Goal: Information Seeking & Learning: Check status

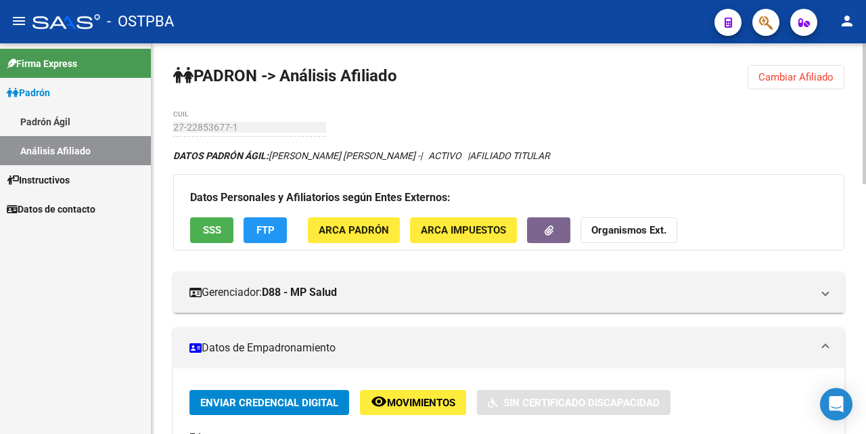
drag, startPoint x: 777, startPoint y: 76, endPoint x: 777, endPoint y: 86, distance: 9.5
click at [777, 83] on button "Cambiar Afiliado" at bounding box center [796, 77] width 97 height 24
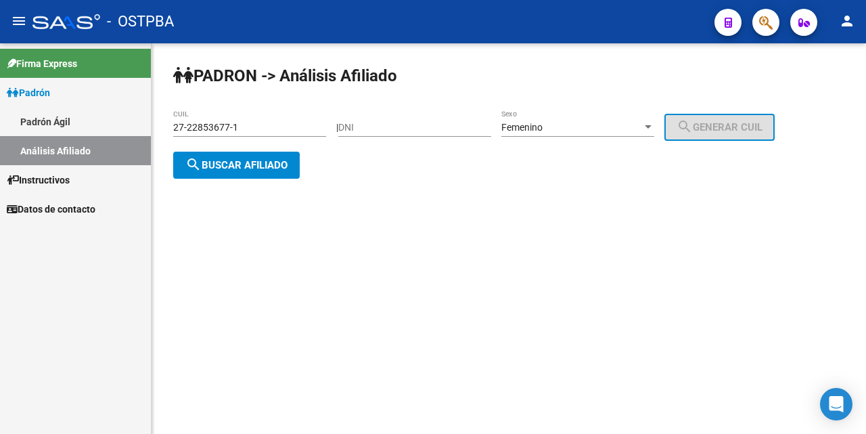
drag, startPoint x: 265, startPoint y: 129, endPoint x: 529, endPoint y: 168, distance: 266.1
click at [291, 129] on input "27-22853677-1" at bounding box center [249, 128] width 153 height 12
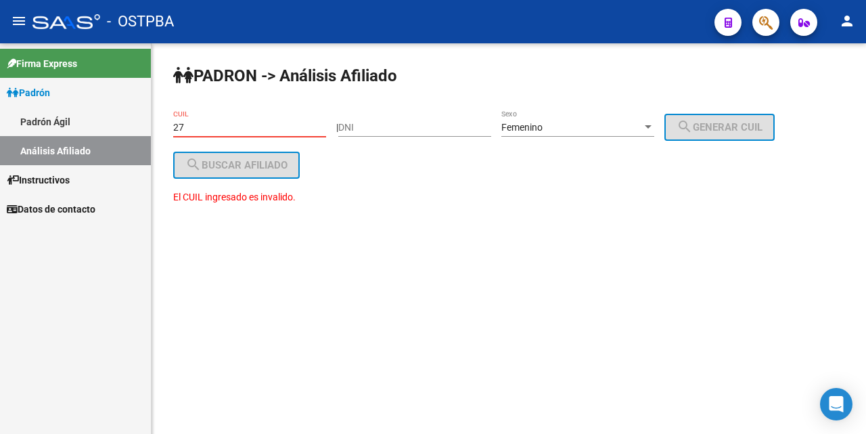
type input "2"
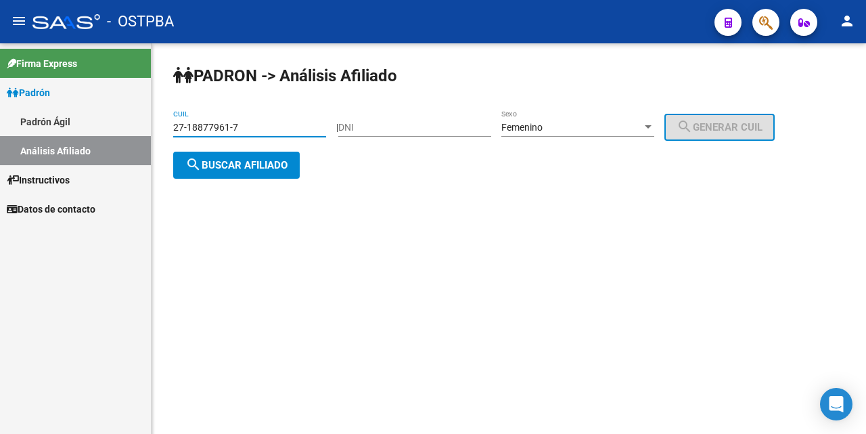
drag, startPoint x: 234, startPoint y: 161, endPoint x: 331, endPoint y: 179, distance: 98.5
click at [234, 162] on span "search Buscar afiliado" at bounding box center [236, 165] width 102 height 12
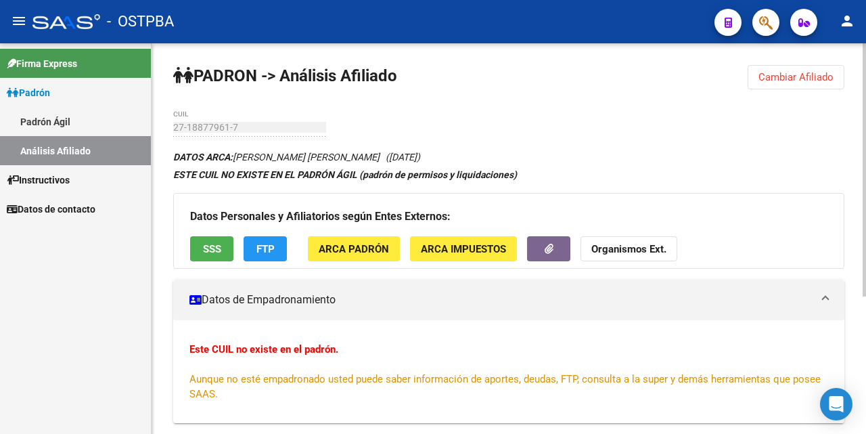
click at [225, 243] on button "SSS" at bounding box center [211, 248] width 43 height 25
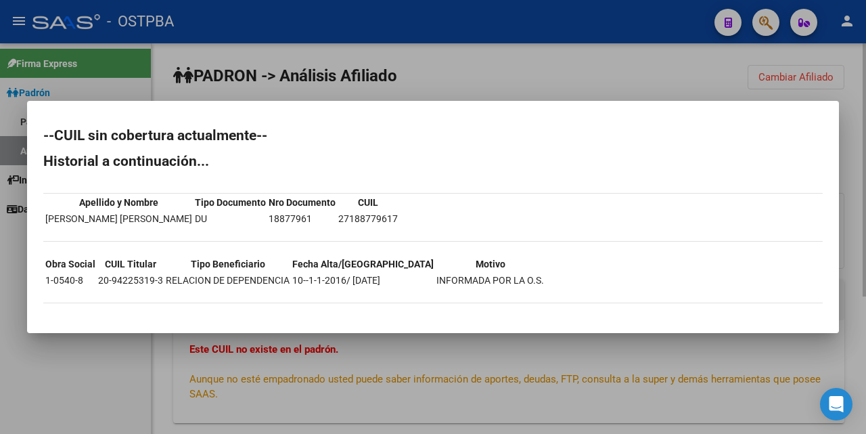
click at [548, 89] on div at bounding box center [433, 217] width 866 height 434
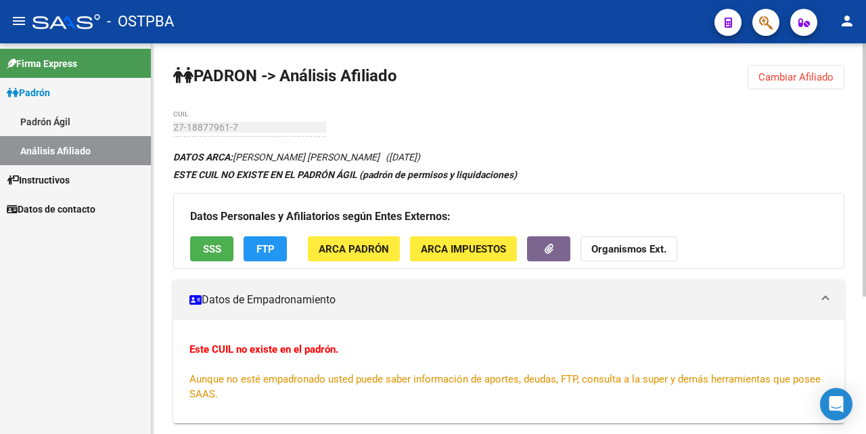
click at [528, 302] on mat-panel-title "Datos de Empadronamiento" at bounding box center [501, 299] width 623 height 15
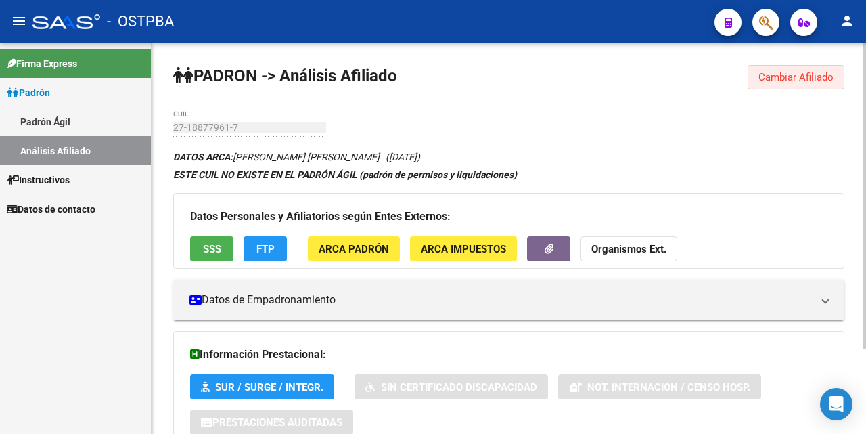
click at [778, 77] on span "Cambiar Afiliado" at bounding box center [796, 77] width 75 height 12
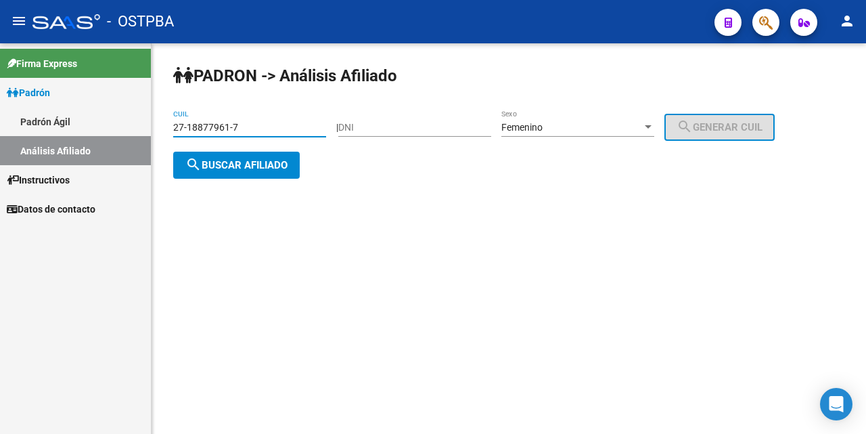
drag, startPoint x: 279, startPoint y: 131, endPoint x: 356, endPoint y: 128, distance: 77.2
click at [272, 131] on input "27-18877961-7" at bounding box center [249, 128] width 153 height 12
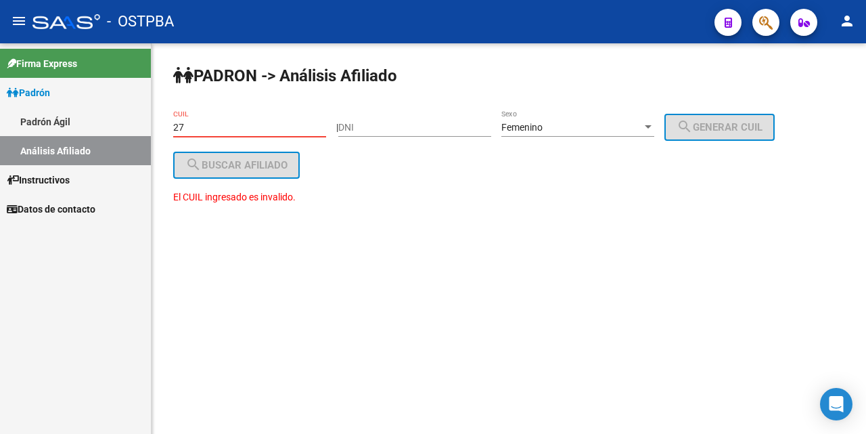
type input "2"
drag, startPoint x: 356, startPoint y: 127, endPoint x: 364, endPoint y: 130, distance: 7.9
click at [357, 129] on input "DNI" at bounding box center [414, 128] width 153 height 12
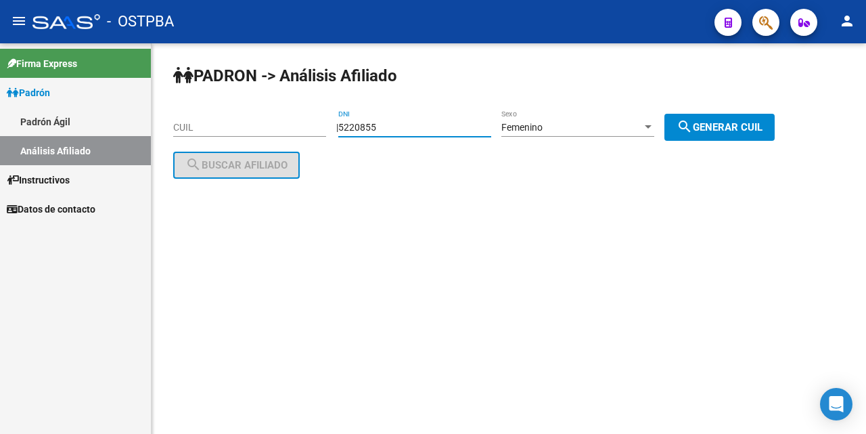
type input "5220855"
click at [652, 127] on div at bounding box center [648, 126] width 7 height 3
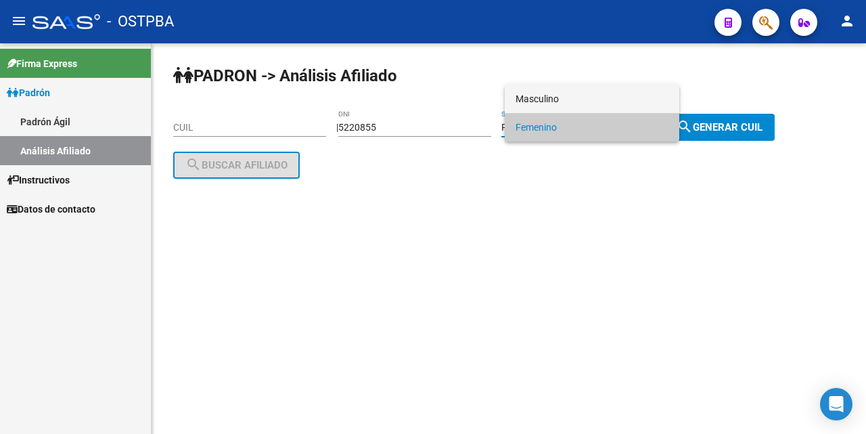
click at [613, 94] on span "Masculino" at bounding box center [592, 99] width 153 height 28
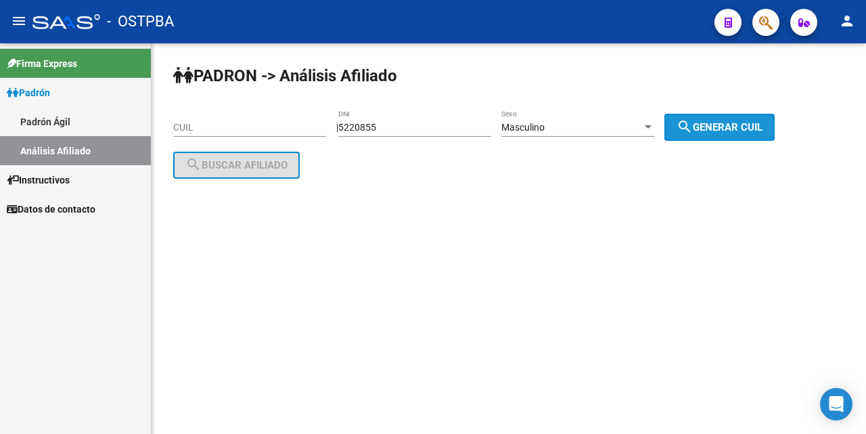
drag, startPoint x: 723, startPoint y: 128, endPoint x: 684, endPoint y: 140, distance: 40.5
click at [724, 127] on span "search Generar CUIL" at bounding box center [720, 127] width 86 height 12
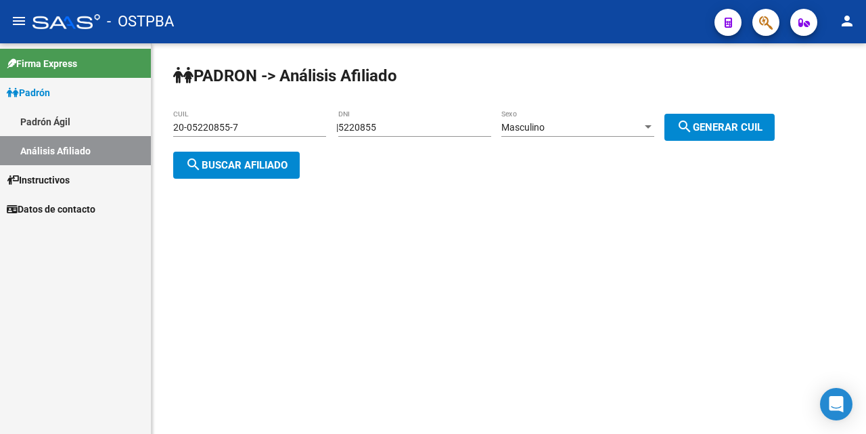
click at [261, 162] on span "search Buscar afiliado" at bounding box center [236, 165] width 102 height 12
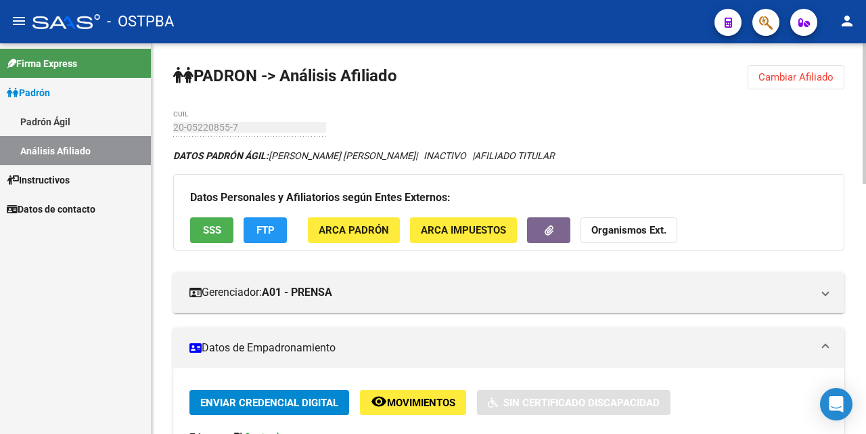
click at [206, 235] on span "SSS" at bounding box center [212, 231] width 18 height 12
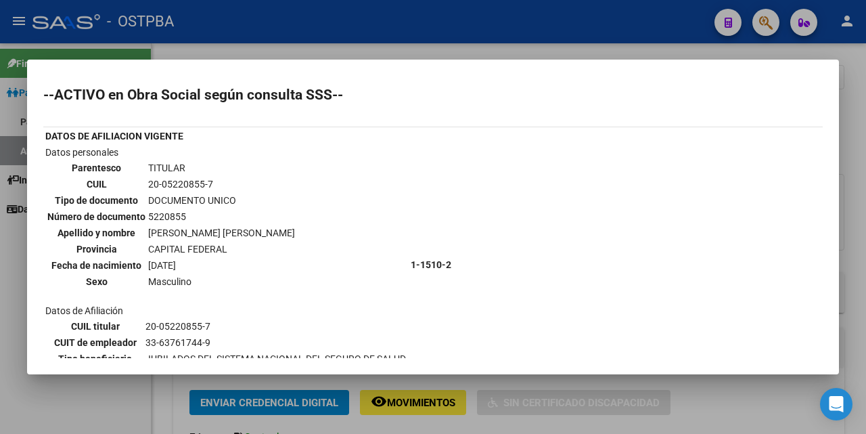
click at [448, 55] on div at bounding box center [433, 217] width 866 height 434
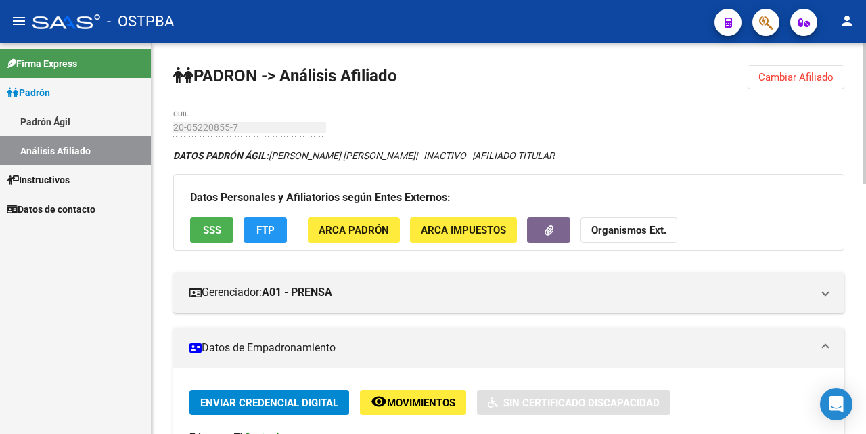
drag, startPoint x: 819, startPoint y: 76, endPoint x: 820, endPoint y: 88, distance: 11.5
click at [820, 88] on button "Cambiar Afiliado" at bounding box center [796, 77] width 97 height 24
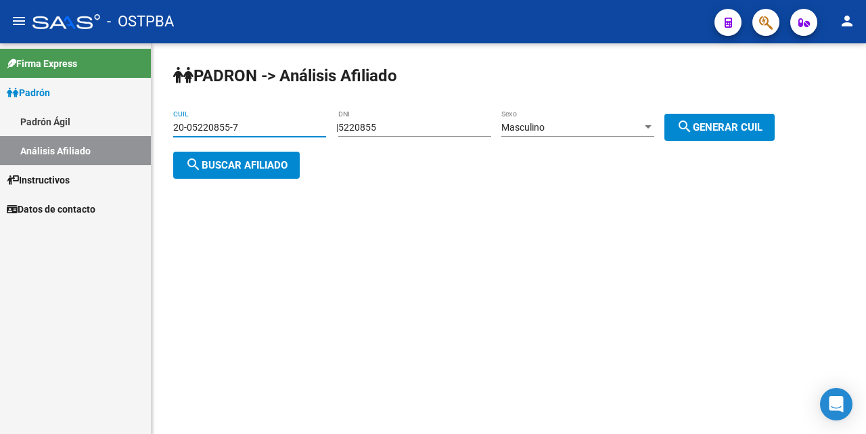
drag, startPoint x: 285, startPoint y: 125, endPoint x: 299, endPoint y: 128, distance: 13.8
click at [286, 125] on input "20-05220855-7" at bounding box center [249, 128] width 153 height 12
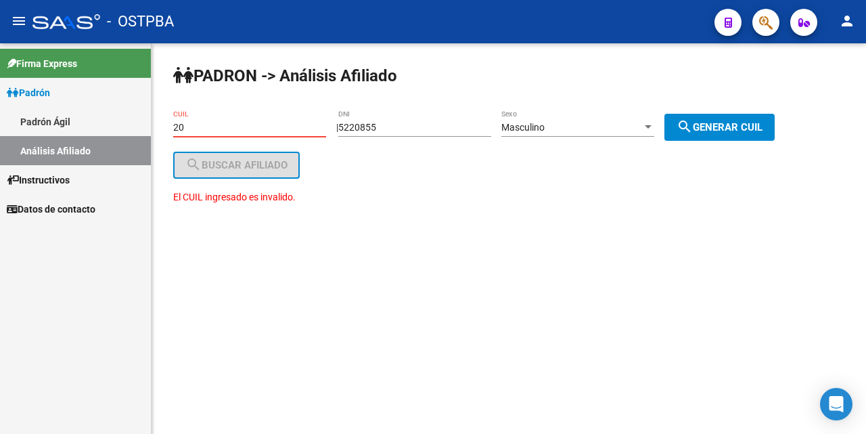
type input "2"
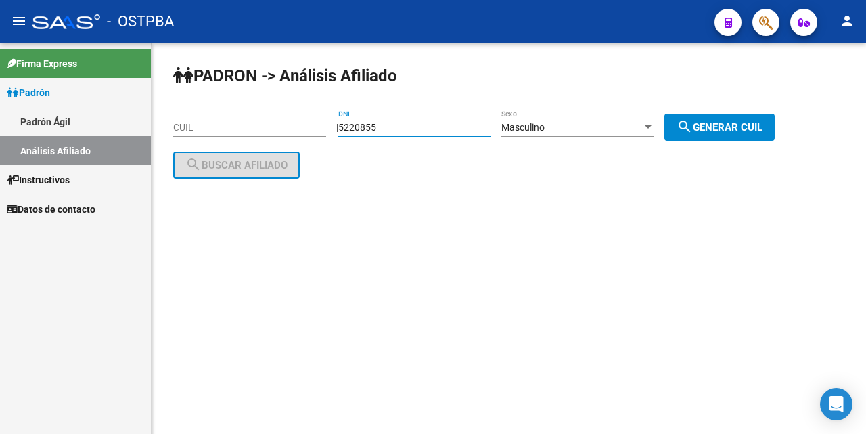
click at [396, 123] on input "5220855" at bounding box center [414, 128] width 153 height 12
type input "5"
click at [181, 131] on input "CUIL" at bounding box center [249, 128] width 153 height 12
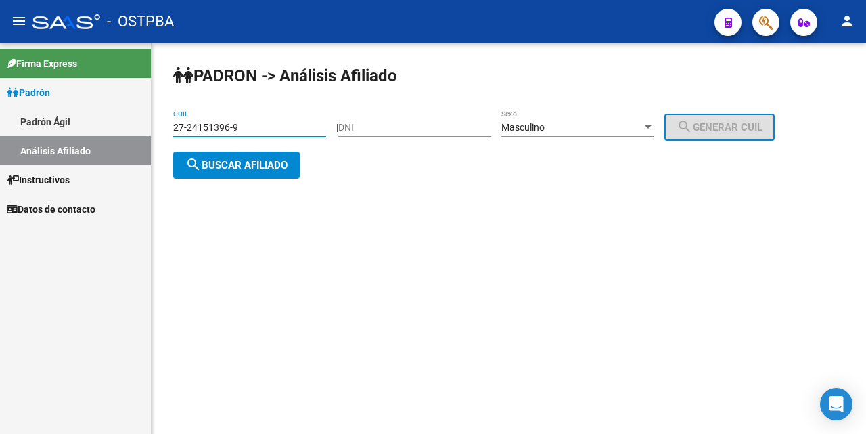
click at [652, 127] on div at bounding box center [648, 126] width 7 height 3
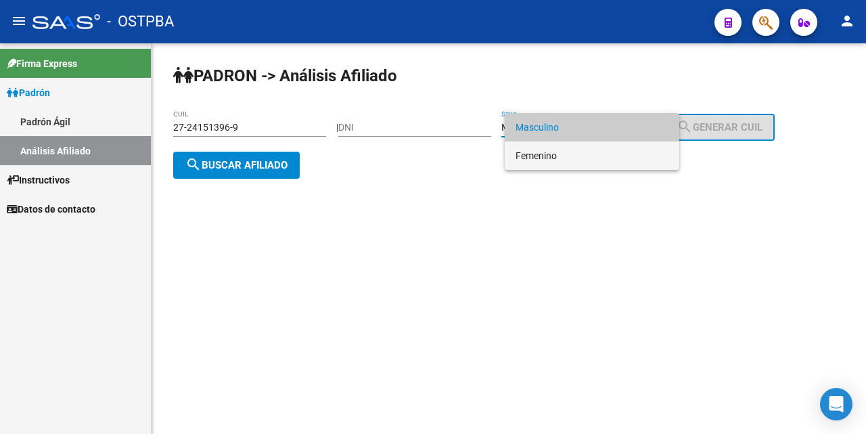
click at [578, 154] on span "Femenino" at bounding box center [592, 155] width 153 height 28
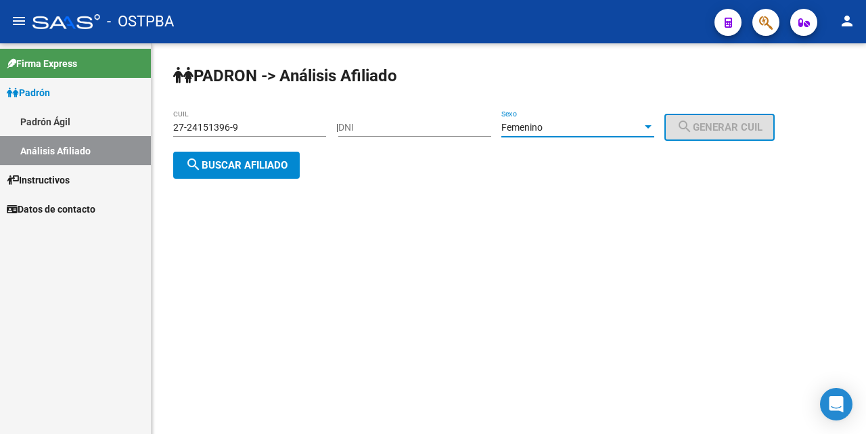
click at [273, 167] on span "search Buscar afiliado" at bounding box center [236, 165] width 102 height 12
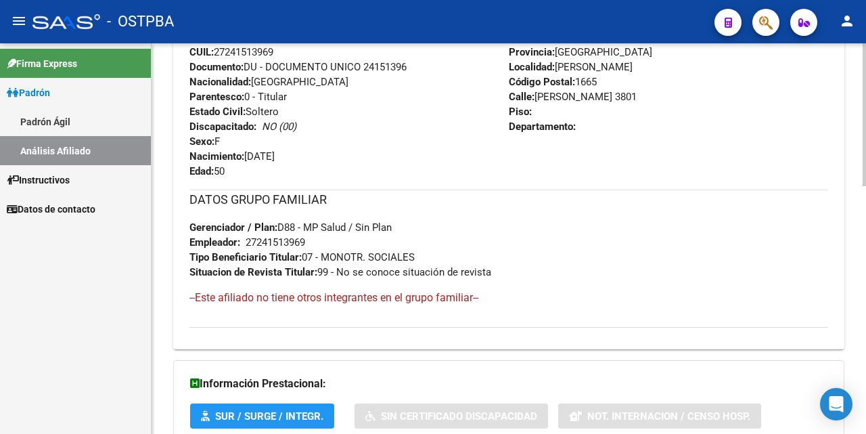
scroll to position [677, 0]
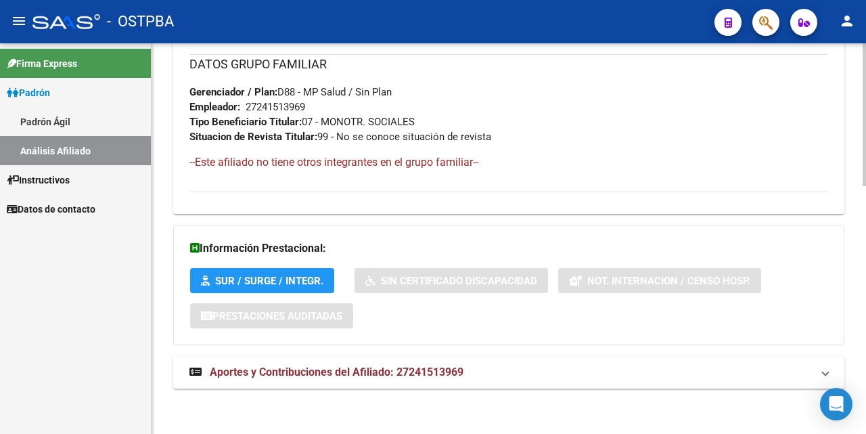
click at [338, 376] on span "Aportes y Contribuciones del Afiliado: 27241513969" at bounding box center [337, 372] width 254 height 13
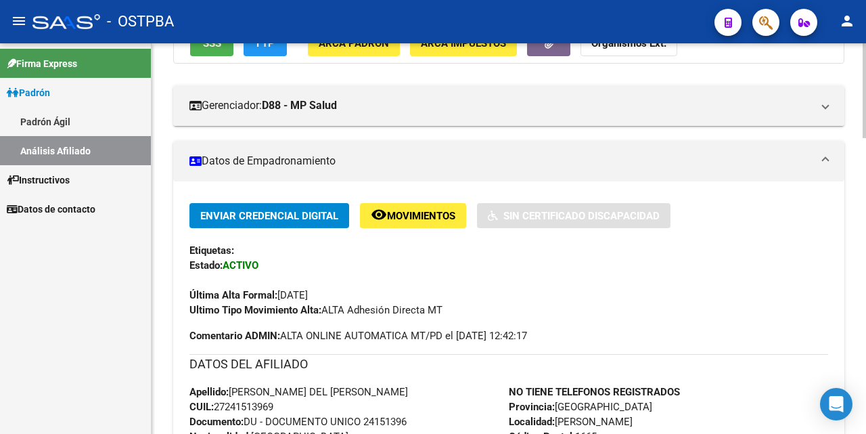
scroll to position [0, 0]
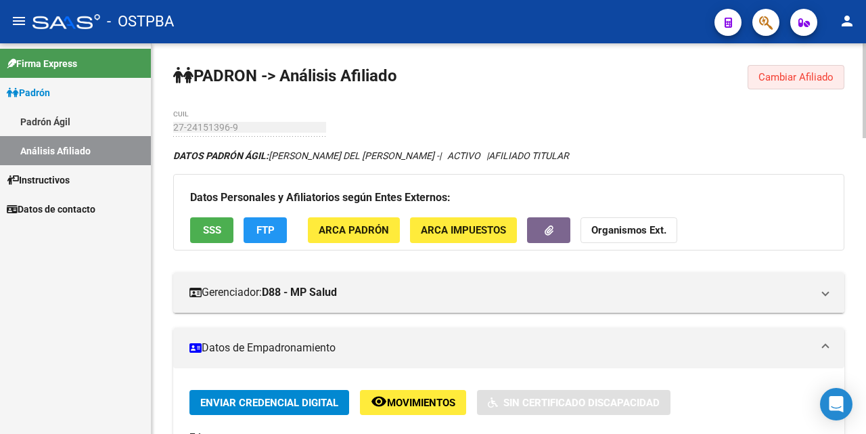
click at [795, 81] on span "Cambiar Afiliado" at bounding box center [796, 77] width 75 height 12
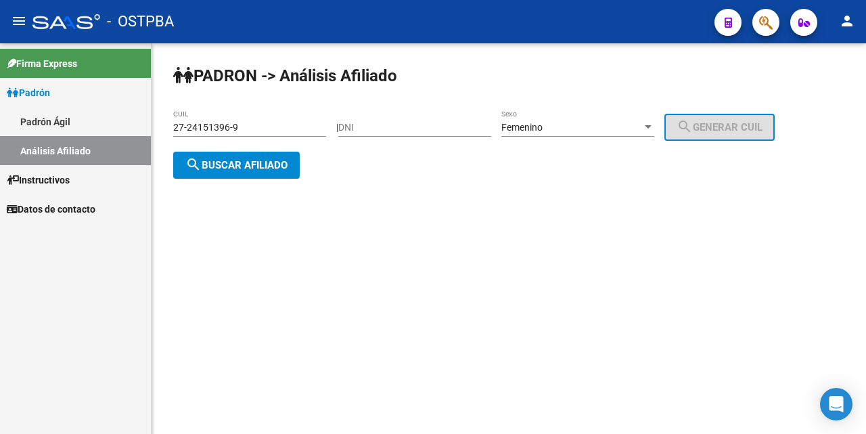
click at [287, 120] on div "27-24151396-9 CUIL" at bounding box center [249, 123] width 153 height 27
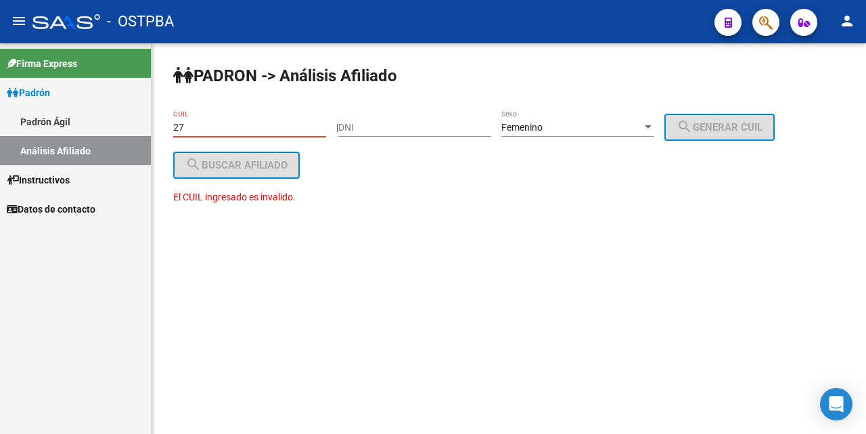
type input "2"
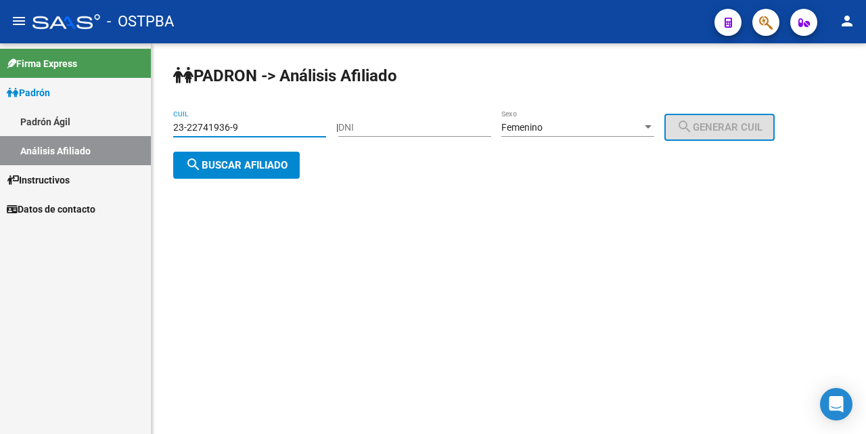
click at [655, 118] on div "Femenino Sexo" at bounding box center [578, 123] width 153 height 27
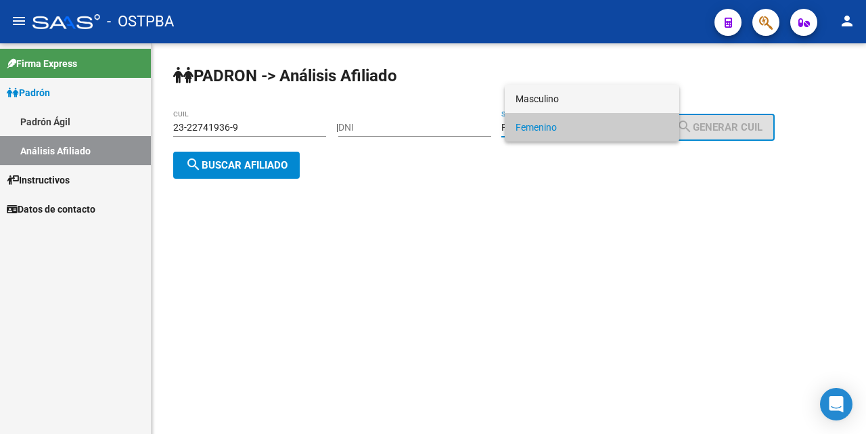
click at [584, 94] on span "Masculino" at bounding box center [592, 99] width 153 height 28
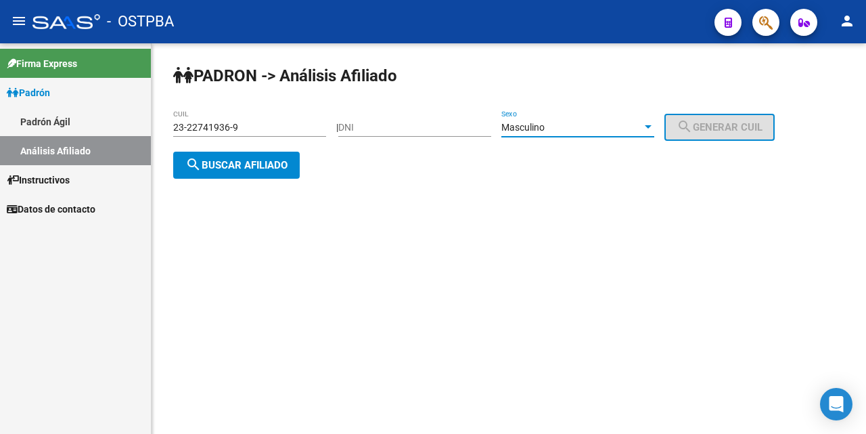
click at [238, 168] on span "search Buscar afiliado" at bounding box center [236, 165] width 102 height 12
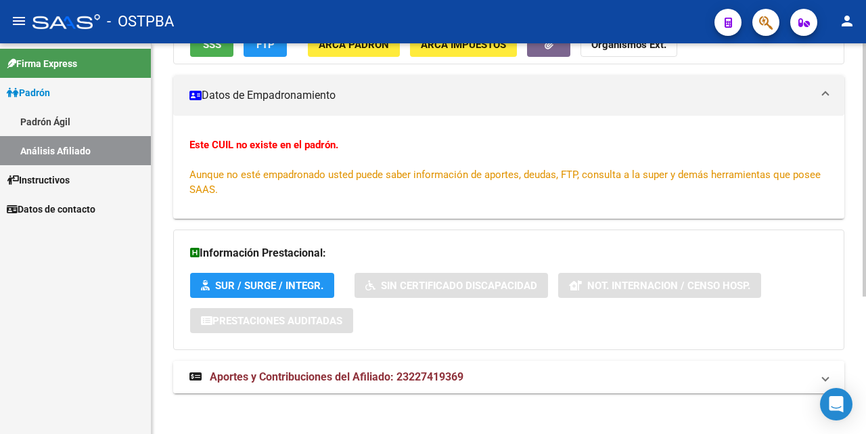
scroll to position [211, 0]
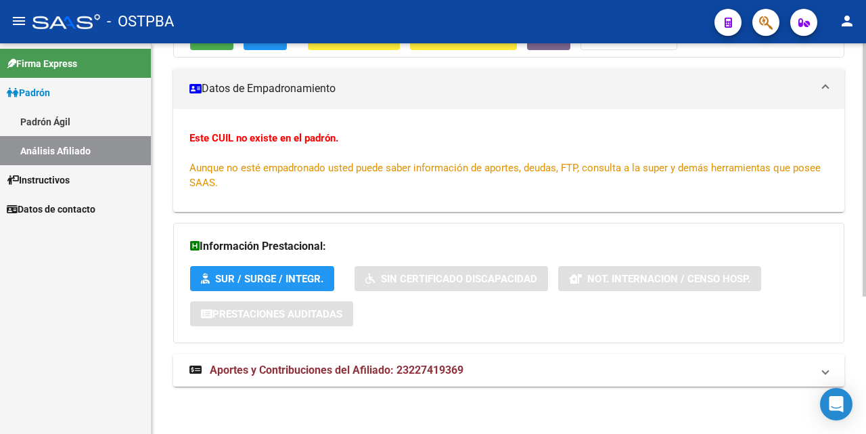
click at [370, 368] on span "Aportes y Contribuciones del Afiliado: 23227419369" at bounding box center [337, 370] width 254 height 13
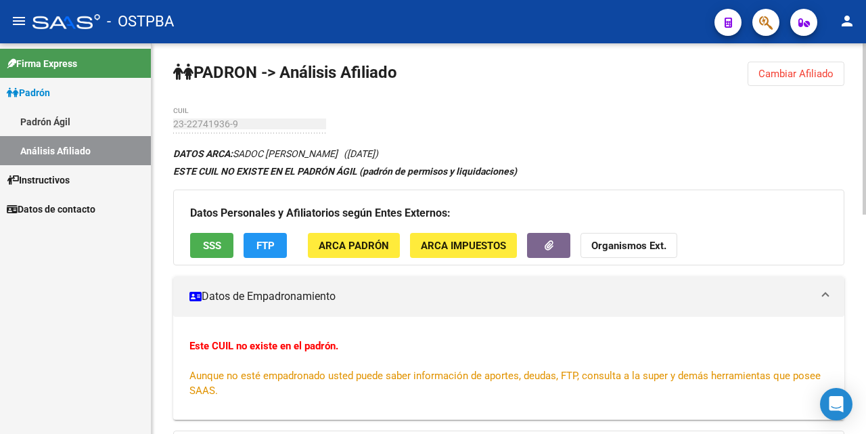
scroll to position [0, 0]
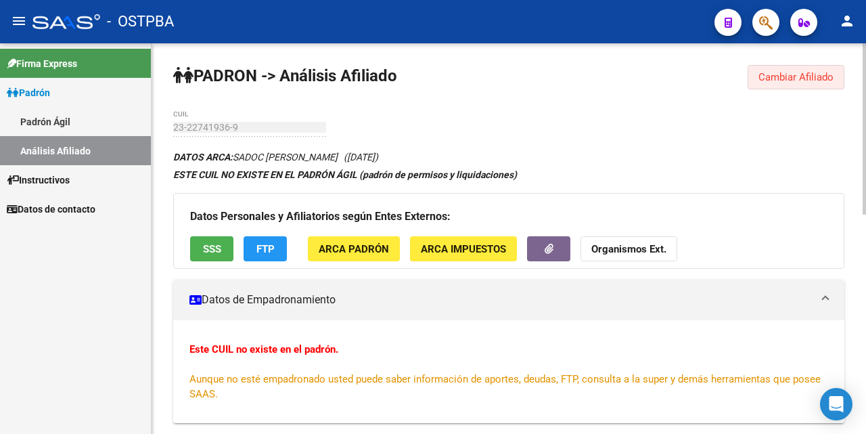
drag, startPoint x: 789, startPoint y: 82, endPoint x: 768, endPoint y: 79, distance: 21.3
click at [789, 81] on span "Cambiar Afiliado" at bounding box center [796, 77] width 75 height 12
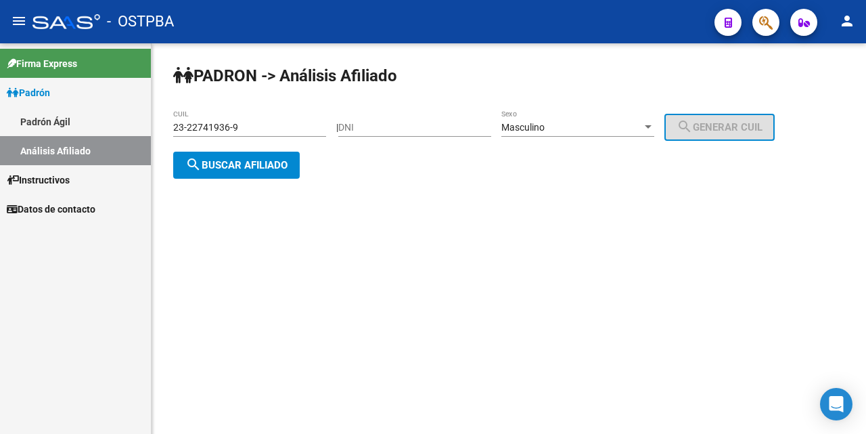
click at [266, 128] on input "23-22741936-9" at bounding box center [249, 128] width 153 height 12
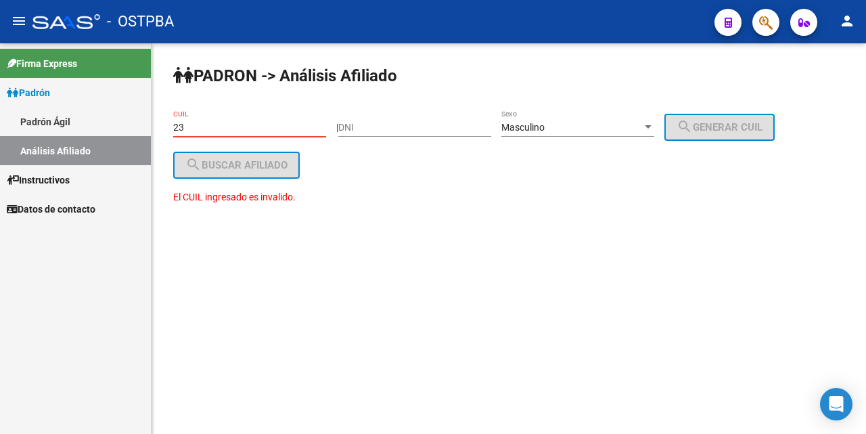
type input "2"
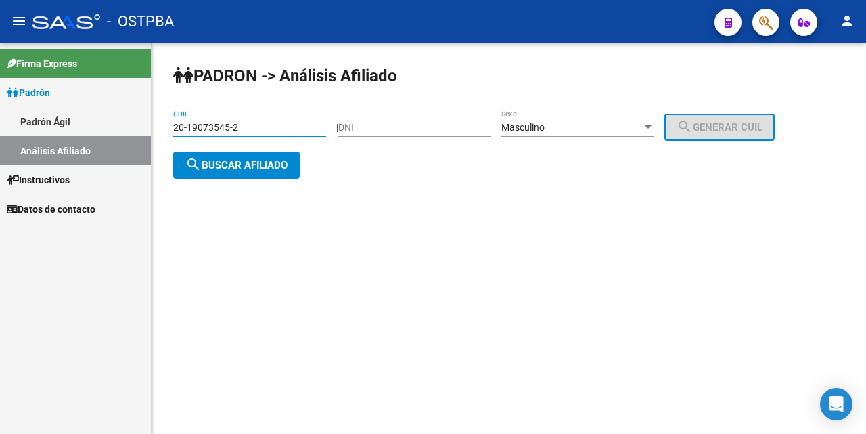
click at [229, 159] on span "search Buscar afiliado" at bounding box center [236, 165] width 102 height 12
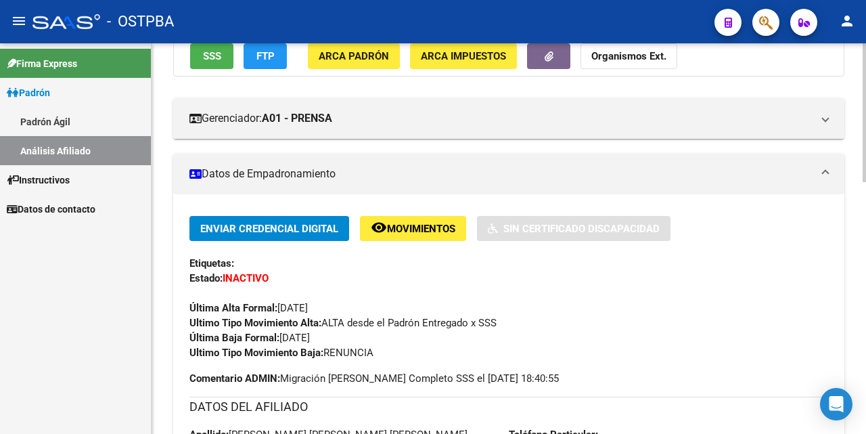
scroll to position [135, 0]
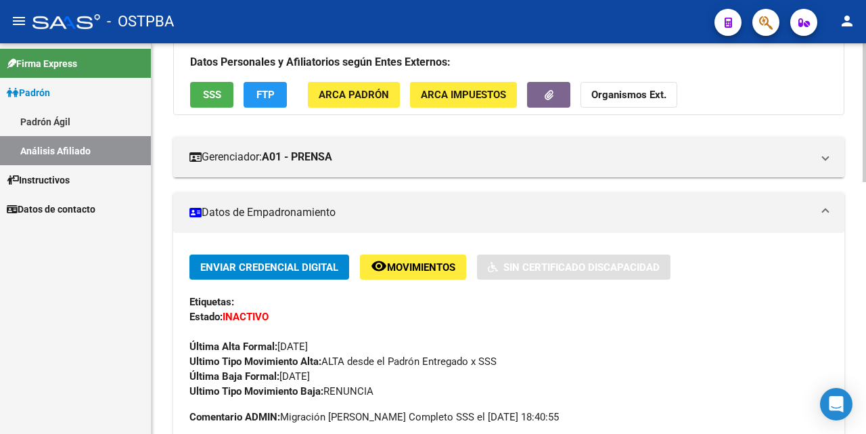
click at [206, 95] on span "SSS" at bounding box center [212, 95] width 18 height 12
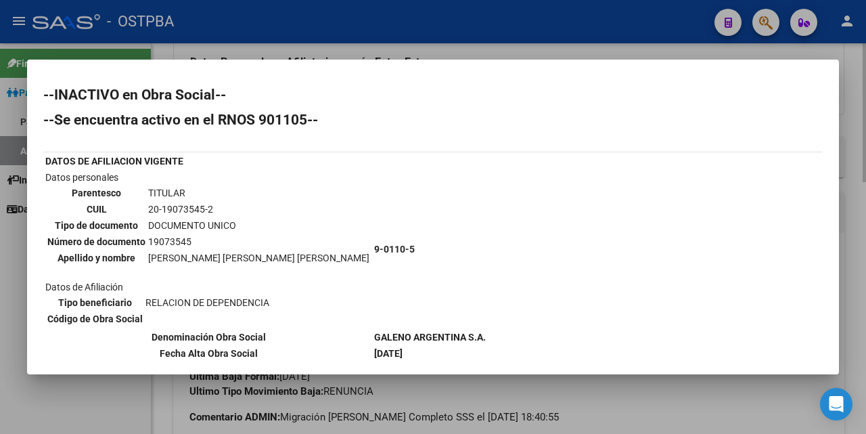
click at [516, 52] on div at bounding box center [433, 217] width 866 height 434
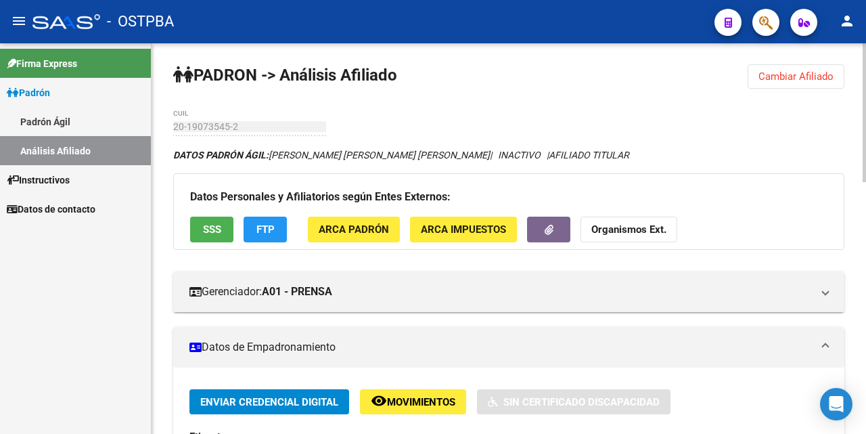
scroll to position [0, 0]
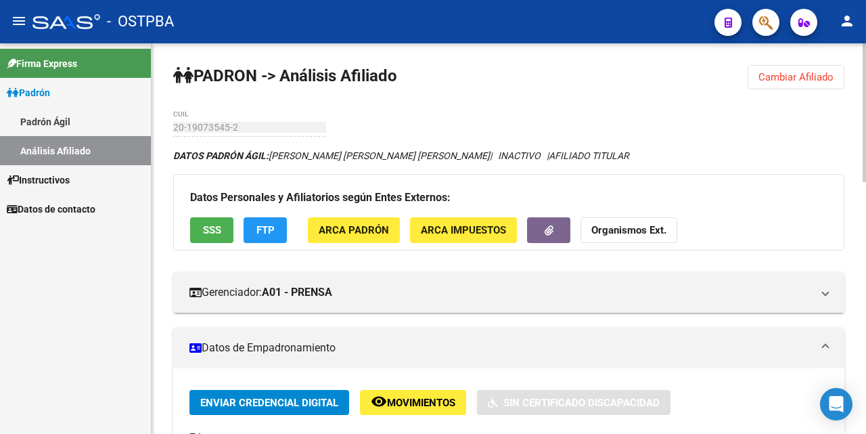
click at [279, 234] on button "FTP" at bounding box center [265, 229] width 43 height 25
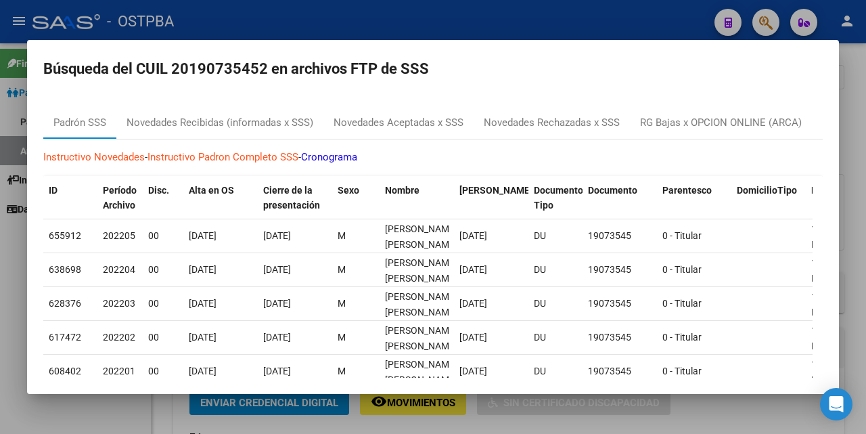
click at [587, 30] on div at bounding box center [433, 217] width 866 height 434
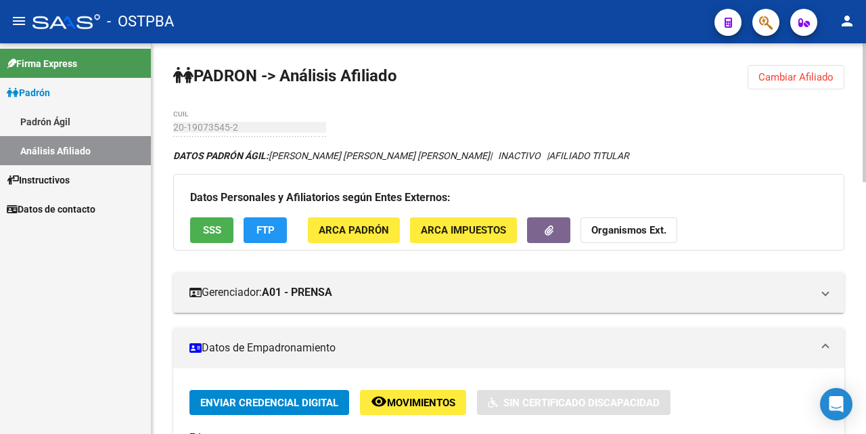
click at [212, 231] on span "SSS" at bounding box center [212, 231] width 18 height 12
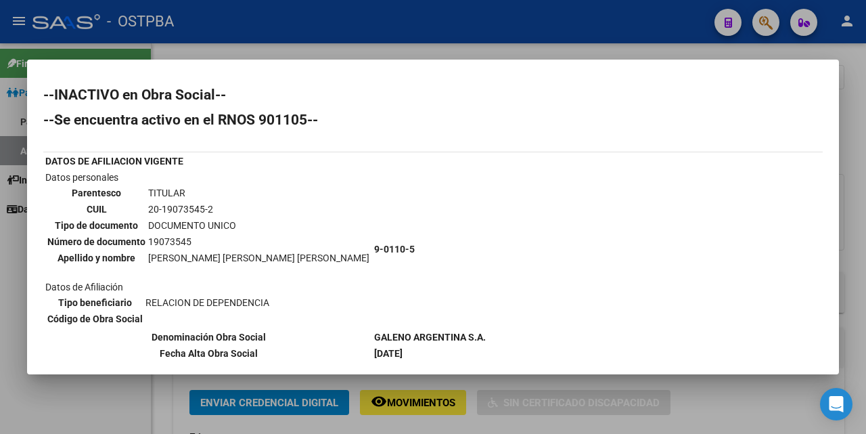
click at [503, 52] on div at bounding box center [433, 217] width 866 height 434
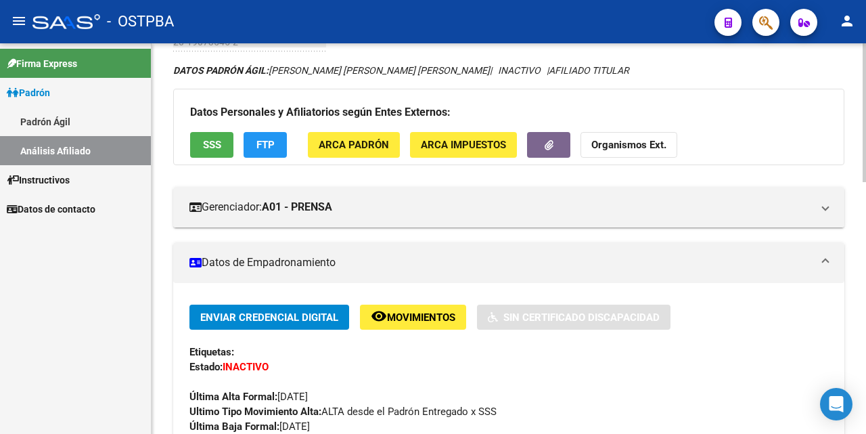
scroll to position [68, 0]
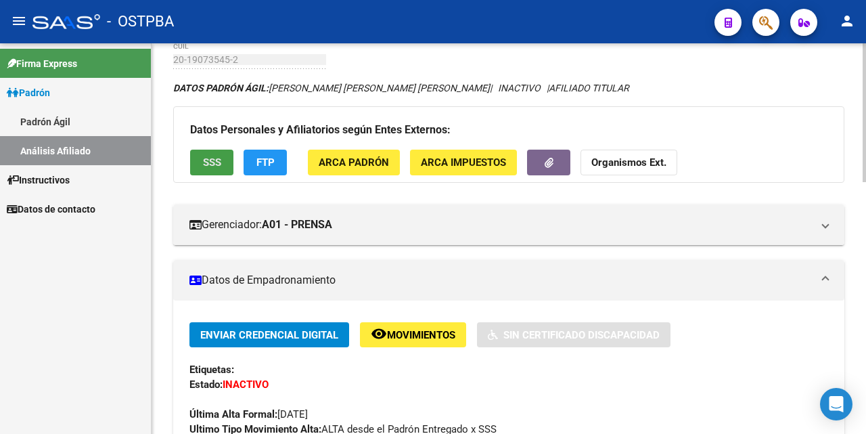
click at [206, 159] on span "SSS" at bounding box center [212, 163] width 18 height 12
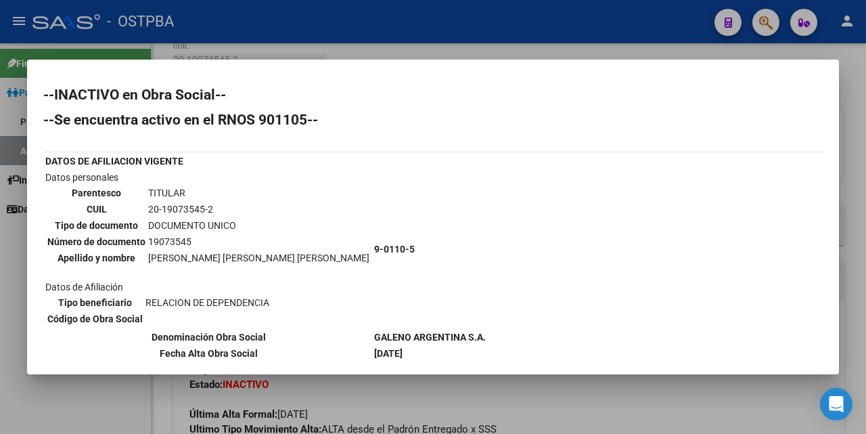
click at [430, 50] on div at bounding box center [433, 217] width 866 height 434
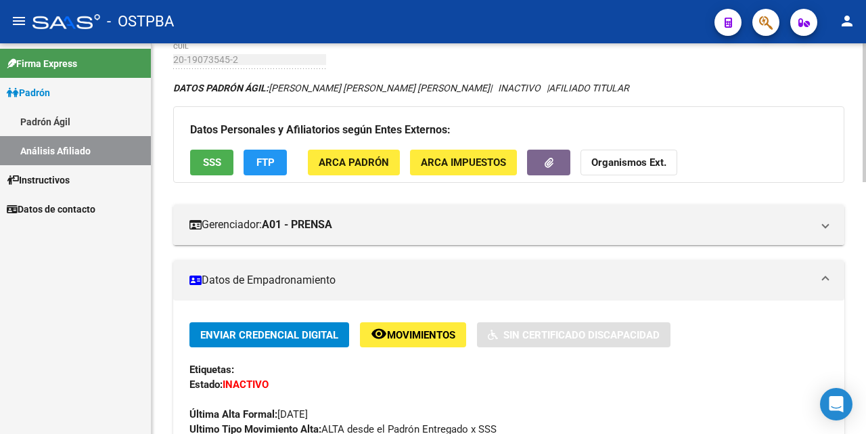
click at [282, 154] on button "FTP" at bounding box center [265, 162] width 43 height 25
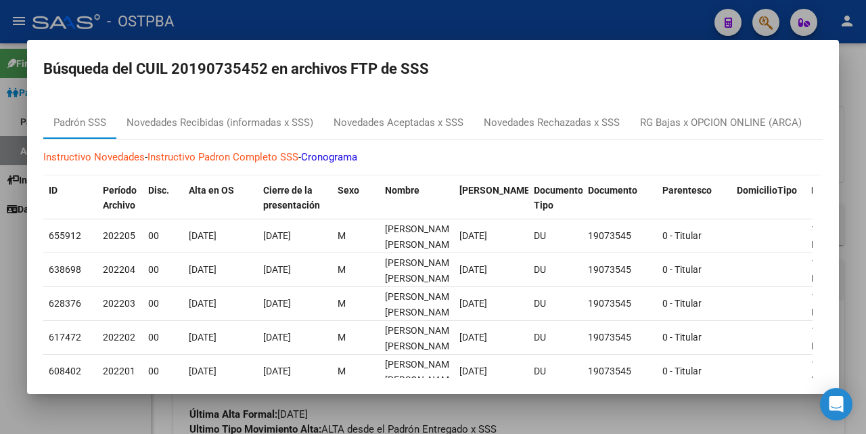
click at [442, 26] on div at bounding box center [433, 217] width 866 height 434
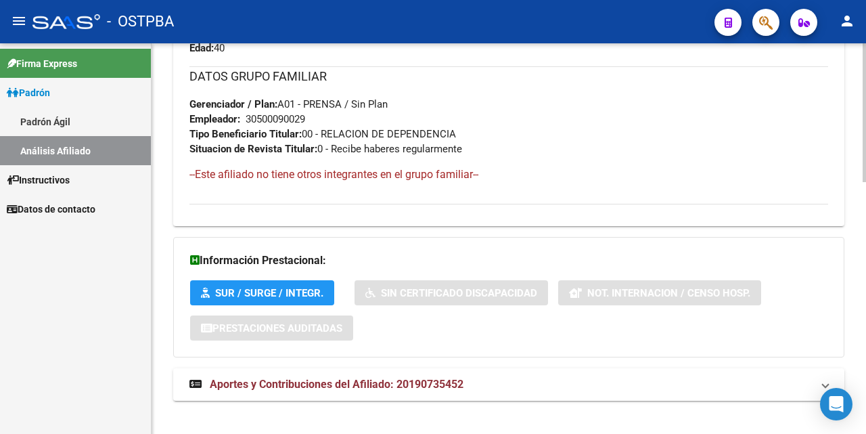
scroll to position [709, 0]
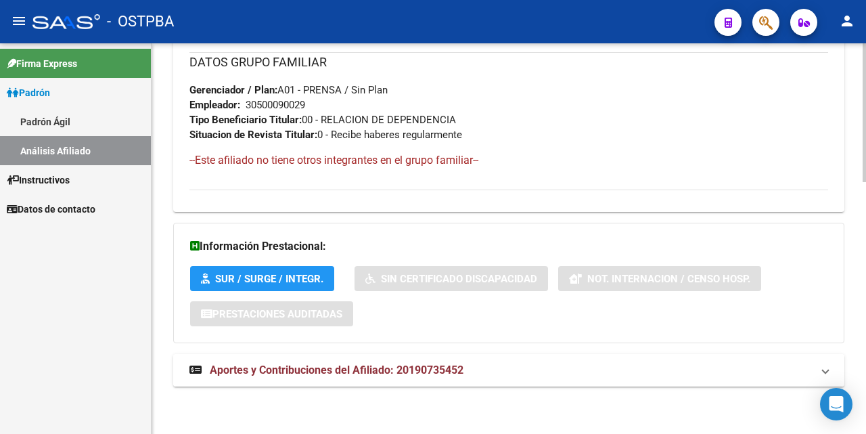
click at [368, 372] on span "Aportes y Contribuciones del Afiliado: 20190735452" at bounding box center [337, 370] width 254 height 13
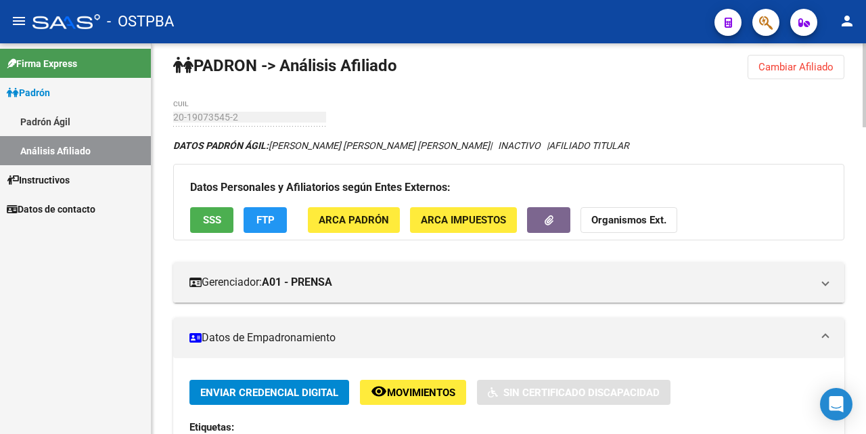
scroll to position [0, 0]
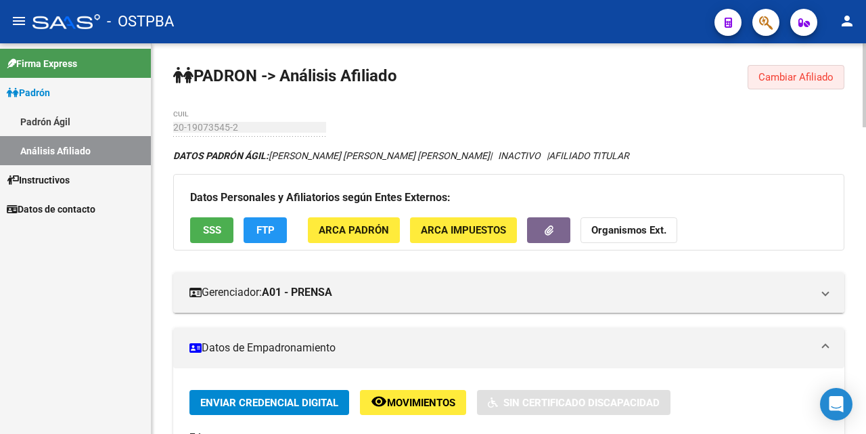
click at [821, 77] on span "Cambiar Afiliado" at bounding box center [796, 77] width 75 height 12
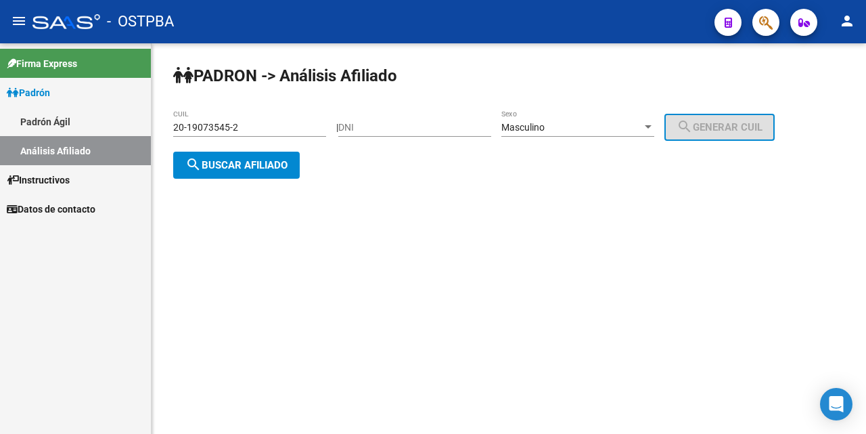
click at [284, 125] on input "20-19073545-2" at bounding box center [249, 128] width 153 height 12
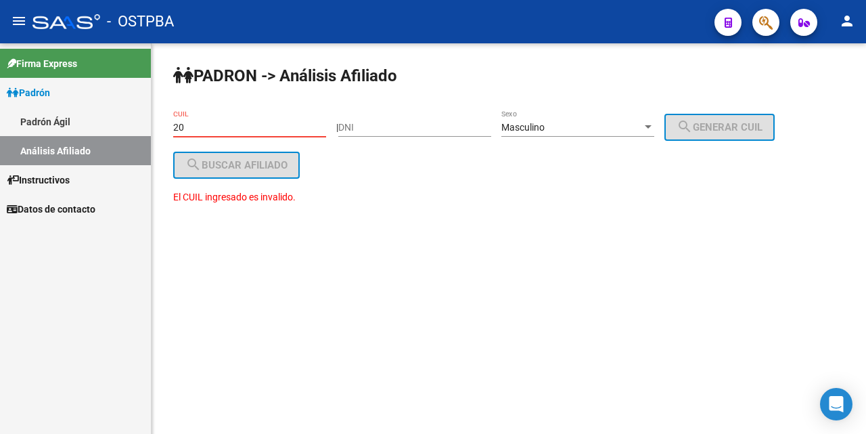
type input "2"
click at [652, 126] on div at bounding box center [648, 126] width 7 height 3
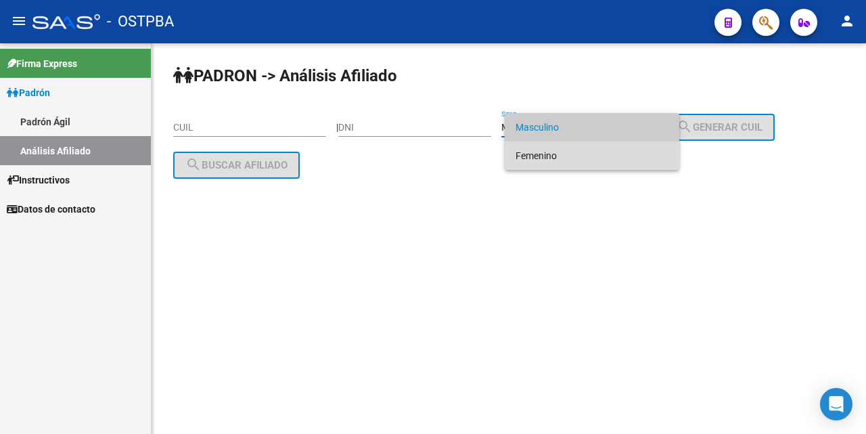
click at [596, 157] on span "Femenino" at bounding box center [592, 155] width 153 height 28
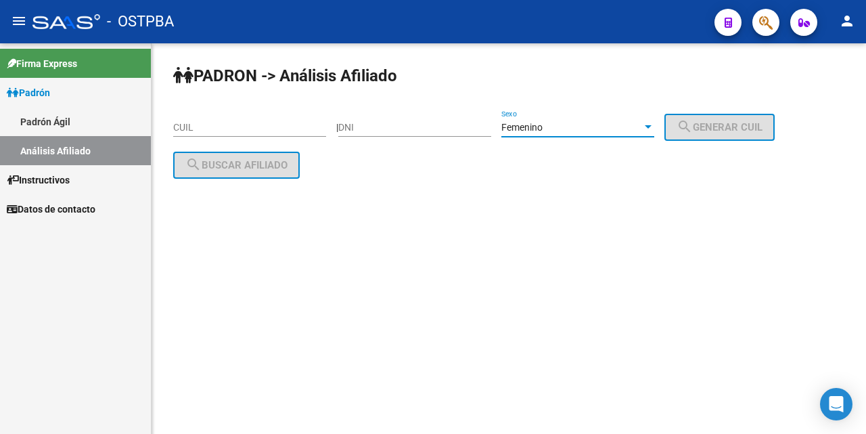
click at [185, 129] on input "CUIL" at bounding box center [249, 128] width 153 height 12
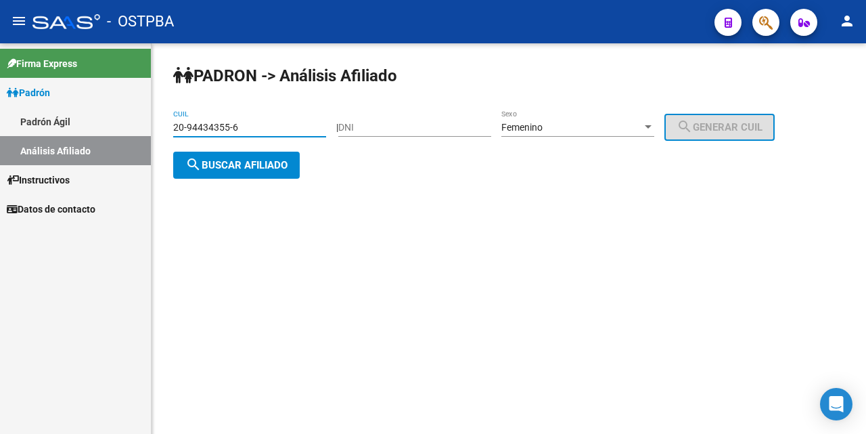
click at [652, 126] on div at bounding box center [648, 126] width 7 height 3
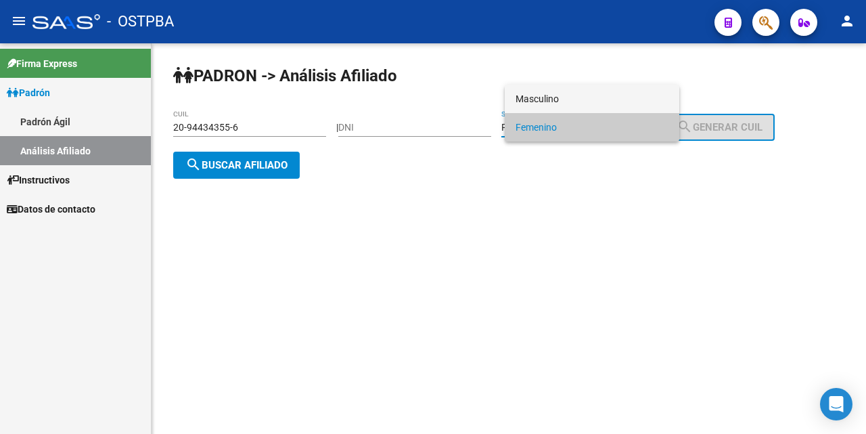
click at [590, 101] on span "Masculino" at bounding box center [592, 99] width 153 height 28
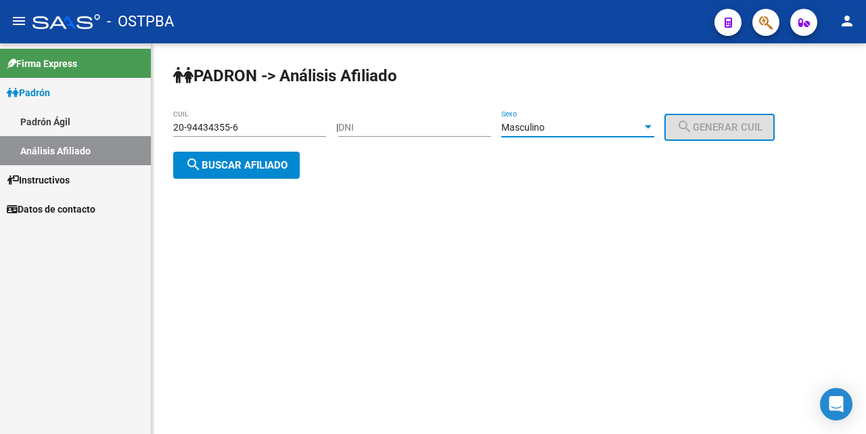
click at [251, 160] on span "search Buscar afiliado" at bounding box center [236, 165] width 102 height 12
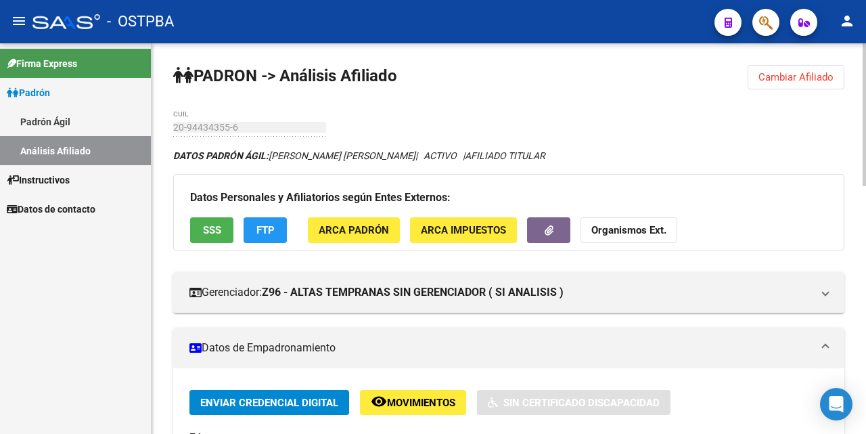
click at [768, 72] on span "Cambiar Afiliado" at bounding box center [796, 77] width 75 height 12
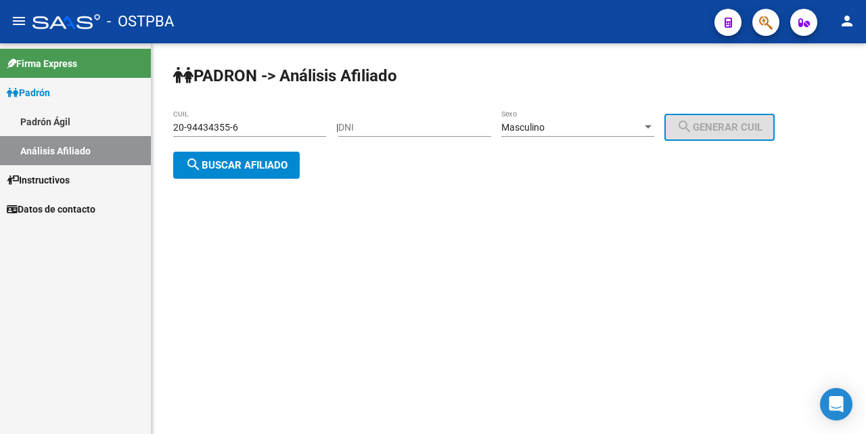
click at [280, 123] on input "20-94434355-6" at bounding box center [249, 128] width 153 height 12
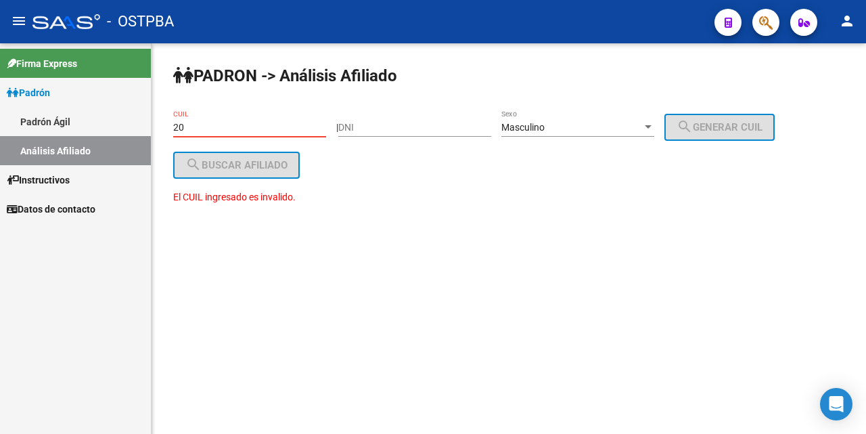
type input "2"
drag, startPoint x: 356, startPoint y: 127, endPoint x: 369, endPoint y: 128, distance: 12.9
click at [358, 127] on input "DNI" at bounding box center [414, 128] width 153 height 12
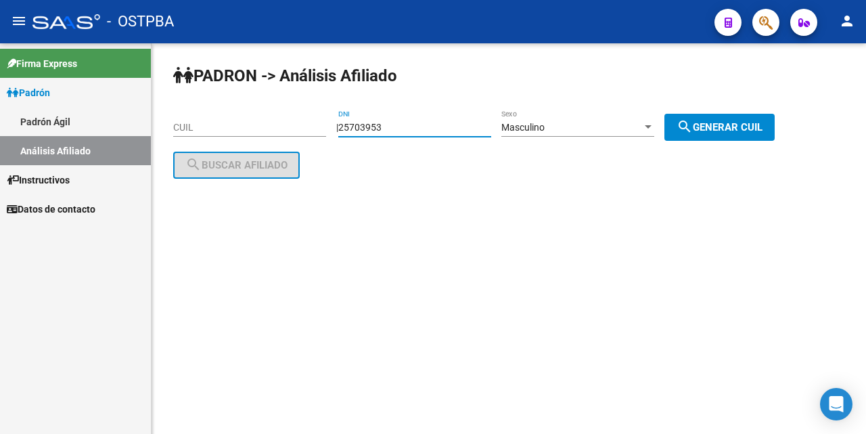
type input "25703953"
click at [655, 123] on div at bounding box center [648, 127] width 12 height 11
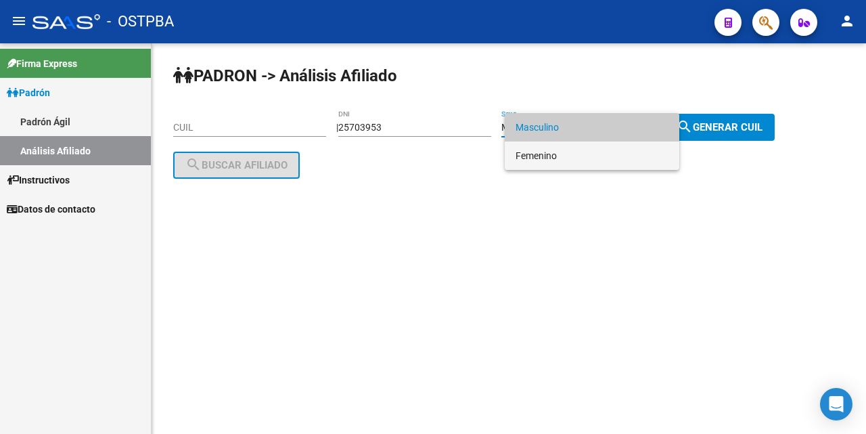
click at [583, 160] on span "Femenino" at bounding box center [592, 155] width 153 height 28
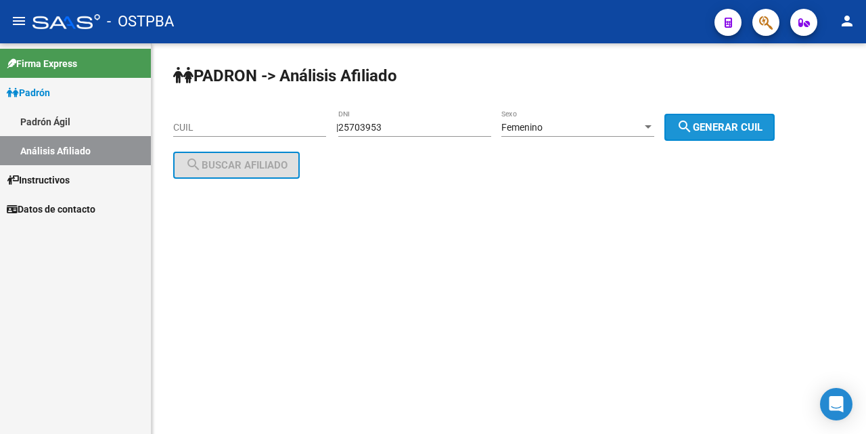
click at [693, 129] on mat-icon "search" at bounding box center [685, 126] width 16 height 16
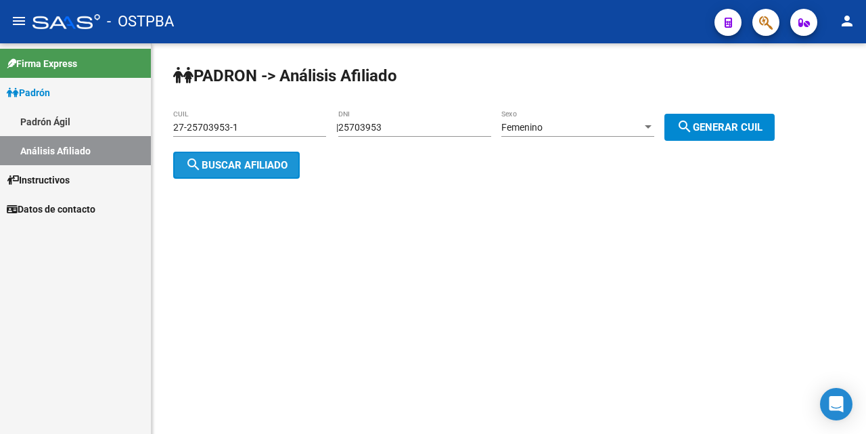
click at [280, 160] on span "search Buscar afiliado" at bounding box center [236, 165] width 102 height 12
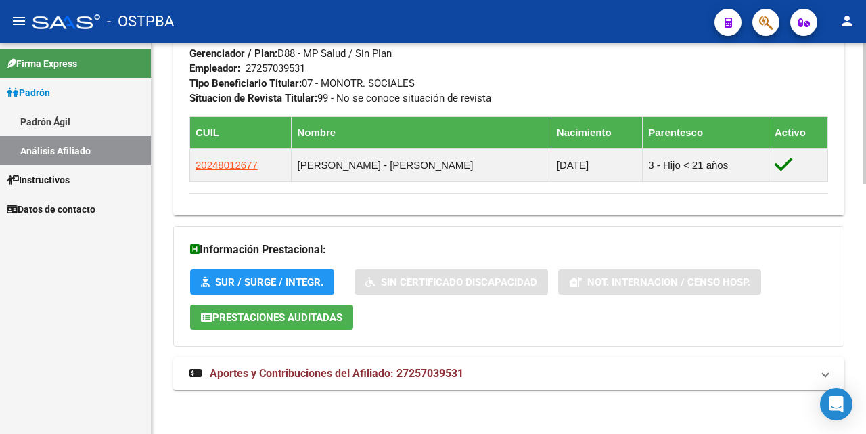
scroll to position [693, 0]
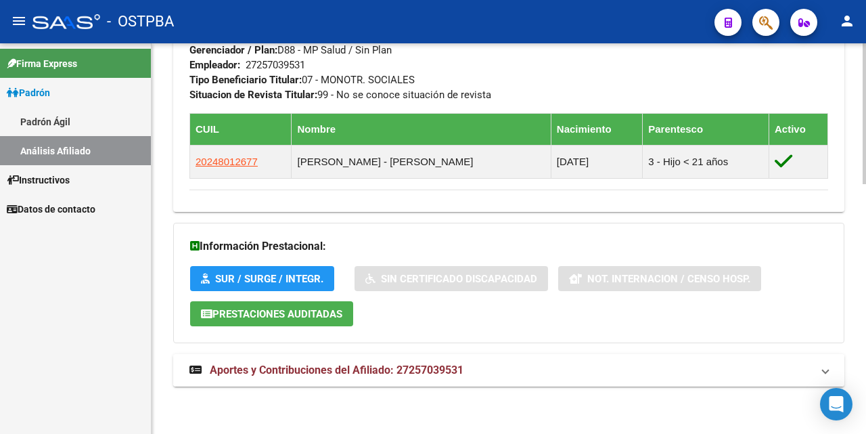
click at [349, 368] on span "Aportes y Contribuciones del Afiliado: 27257039531" at bounding box center [337, 370] width 254 height 13
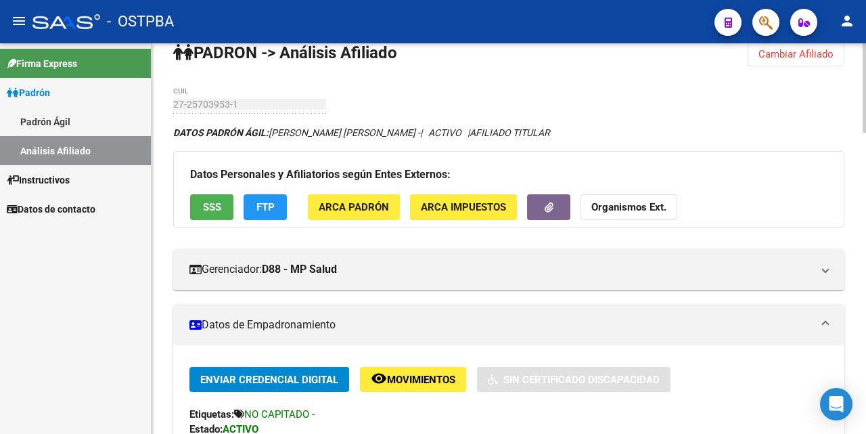
scroll to position [0, 0]
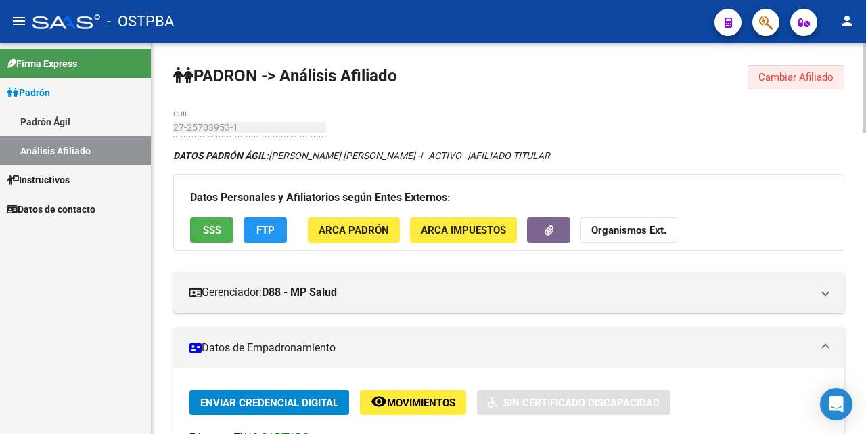
click at [813, 79] on span "Cambiar Afiliado" at bounding box center [796, 77] width 75 height 12
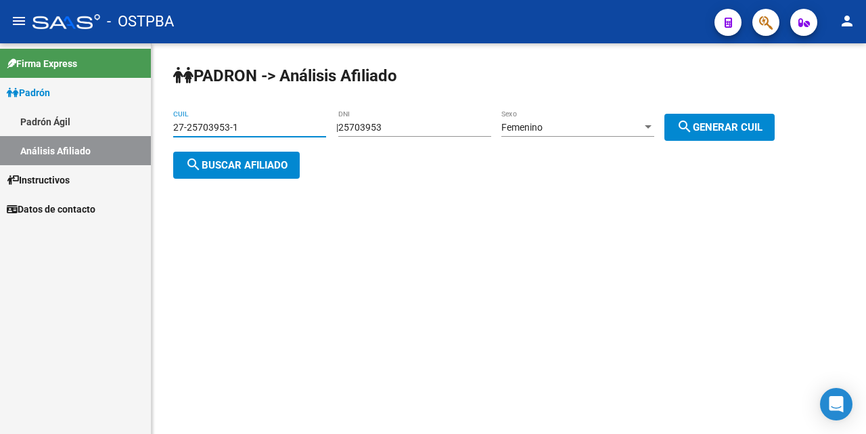
click at [301, 122] on input "27-25703953-1" at bounding box center [249, 128] width 153 height 12
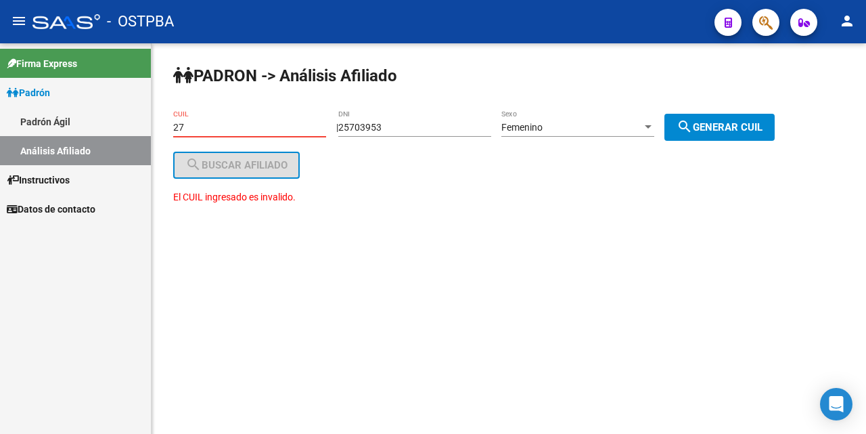
type input "2"
drag, startPoint x: 443, startPoint y: 124, endPoint x: 454, endPoint y: 143, distance: 21.5
click at [443, 129] on input "25703953" at bounding box center [414, 128] width 153 height 12
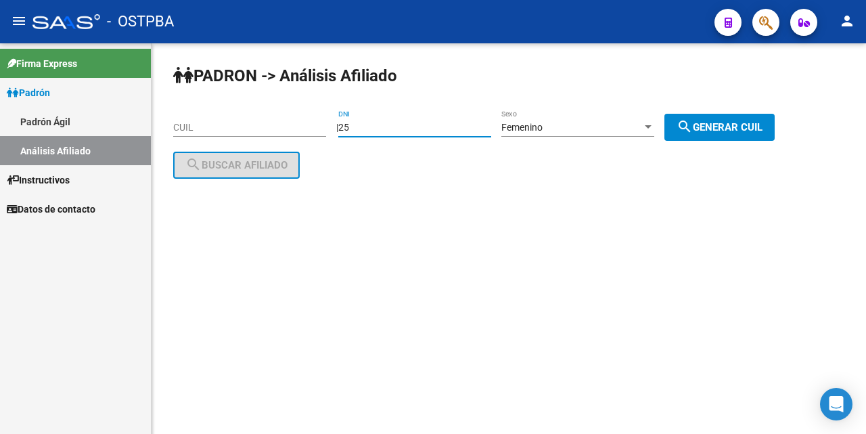
type input "2"
click at [655, 125] on div at bounding box center [648, 127] width 12 height 11
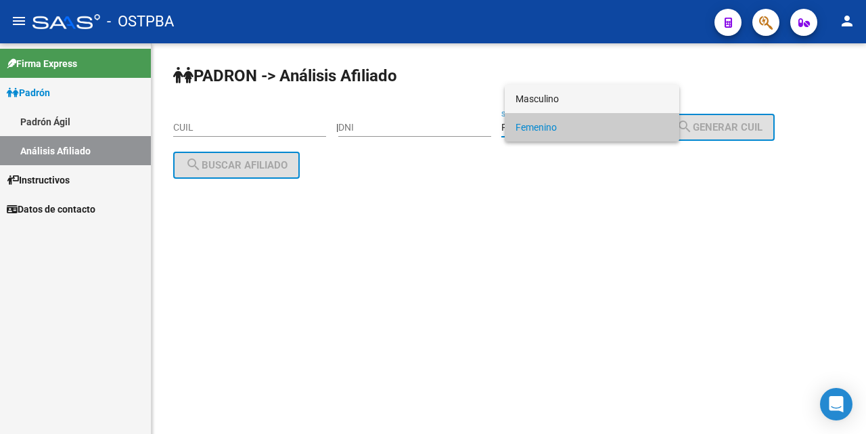
click at [590, 96] on span "Masculino" at bounding box center [592, 99] width 153 height 28
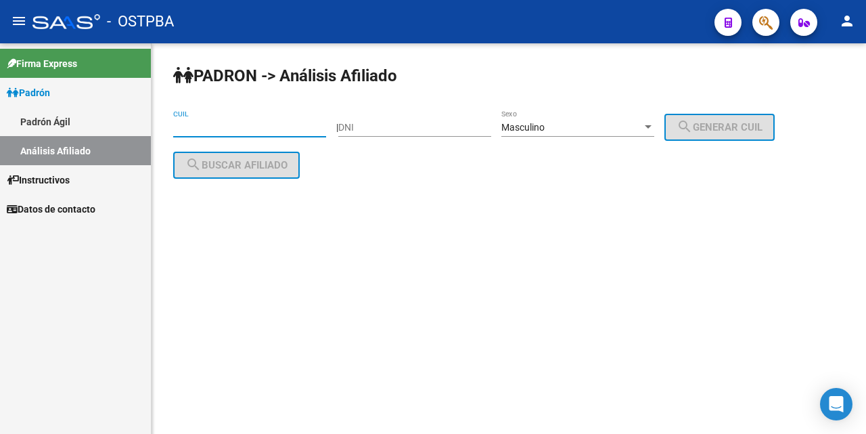
drag, startPoint x: 182, startPoint y: 129, endPoint x: 199, endPoint y: 130, distance: 17.0
click at [186, 129] on input "CUIL" at bounding box center [249, 128] width 153 height 12
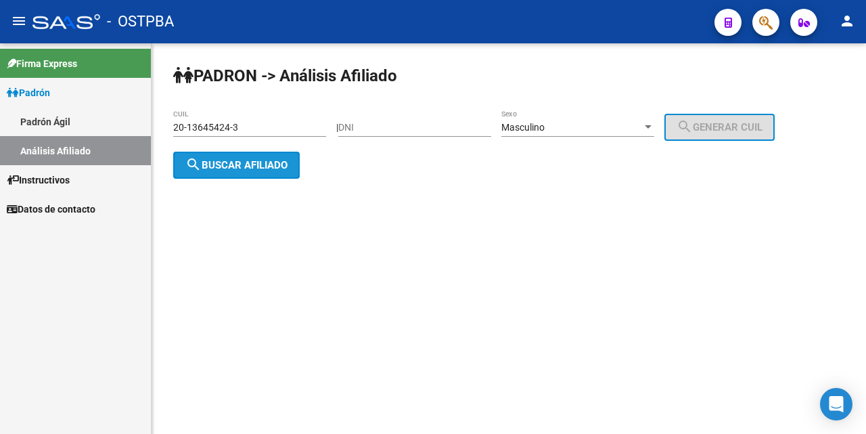
click at [227, 171] on button "search Buscar afiliado" at bounding box center [236, 165] width 127 height 27
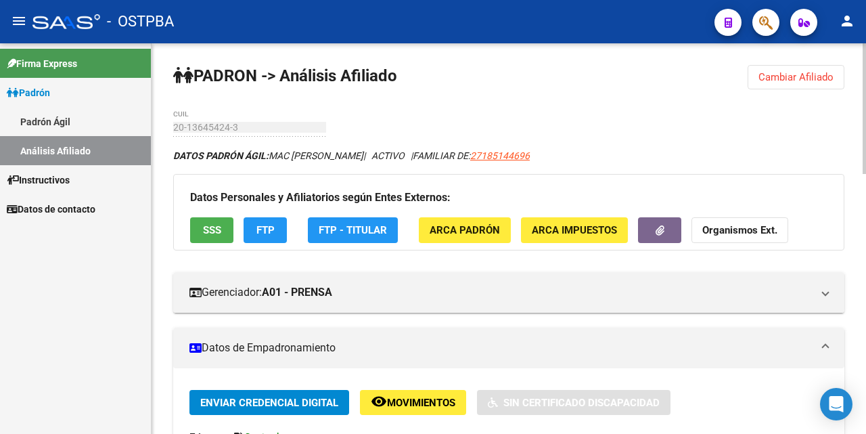
click at [217, 229] on button "SSS" at bounding box center [211, 229] width 43 height 25
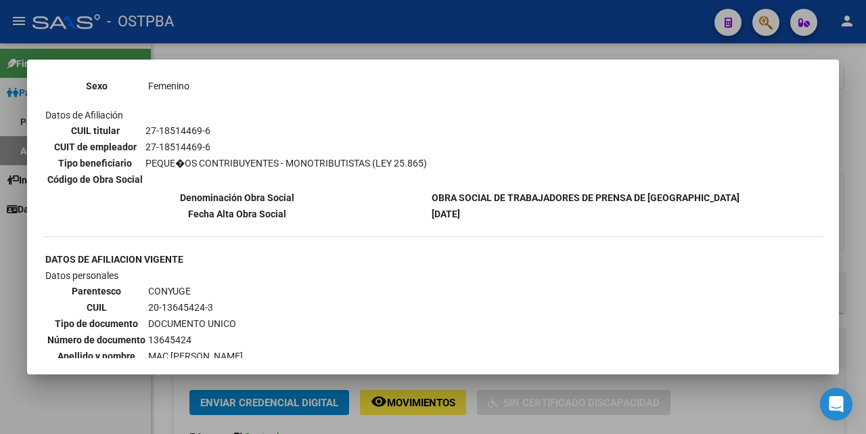
scroll to position [203, 0]
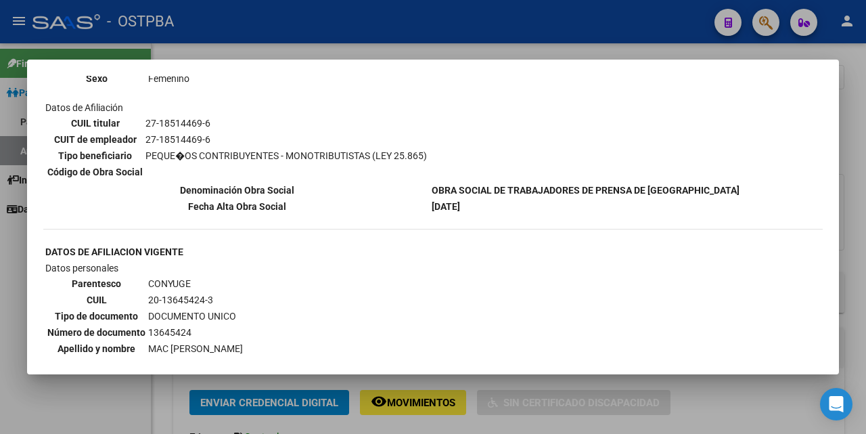
click at [440, 55] on div at bounding box center [433, 217] width 866 height 434
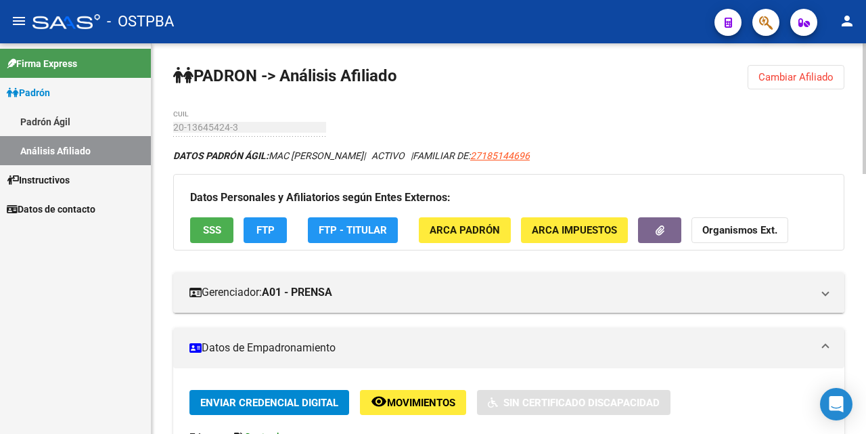
click at [274, 229] on span "FTP" at bounding box center [266, 231] width 18 height 12
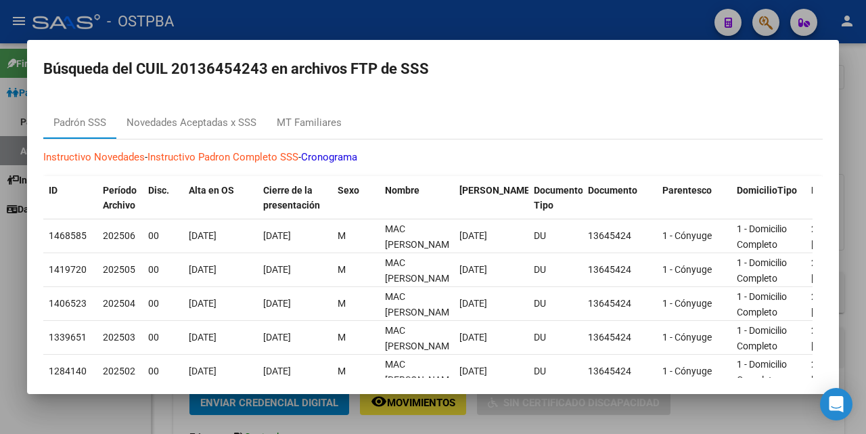
click at [501, 28] on div at bounding box center [433, 217] width 866 height 434
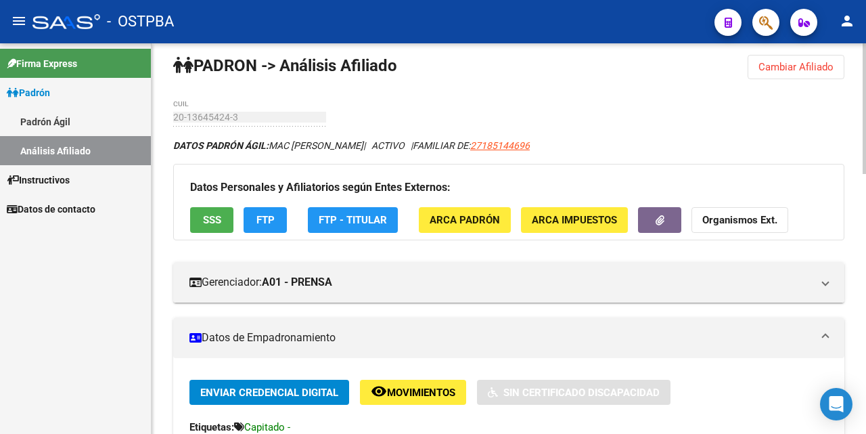
scroll to position [0, 0]
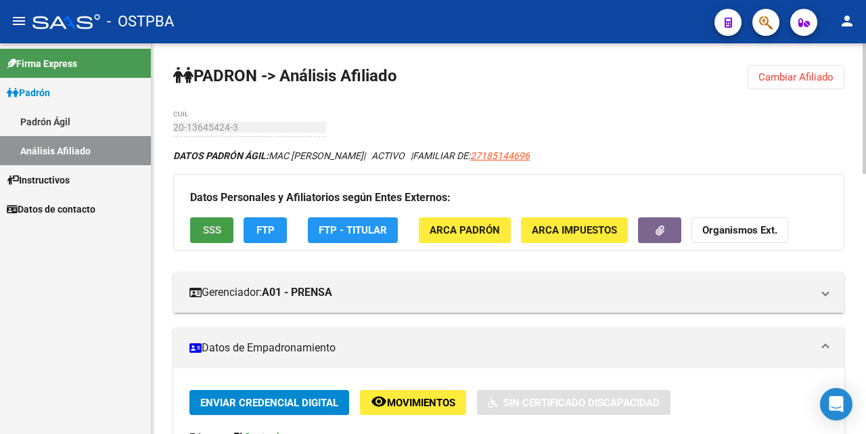
click at [224, 227] on button "SSS" at bounding box center [211, 229] width 43 height 25
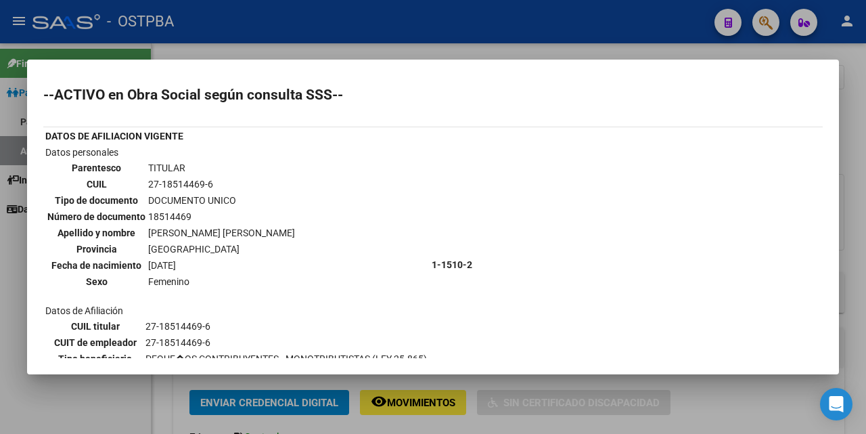
click at [426, 51] on div at bounding box center [433, 217] width 866 height 434
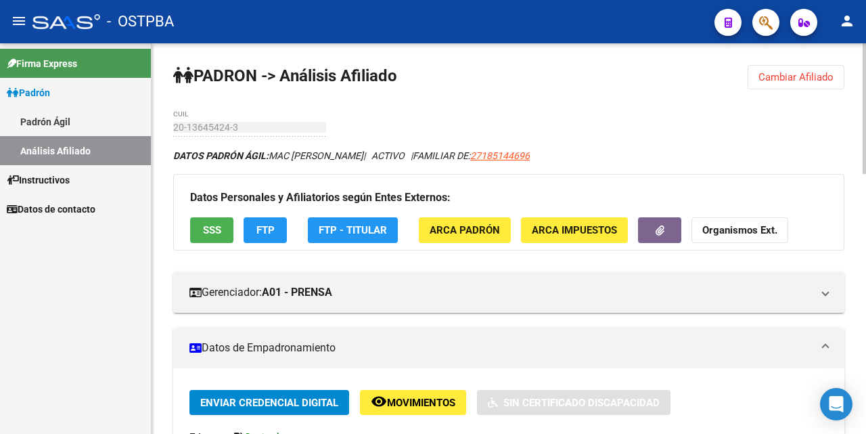
click at [269, 223] on button "FTP" at bounding box center [265, 229] width 43 height 25
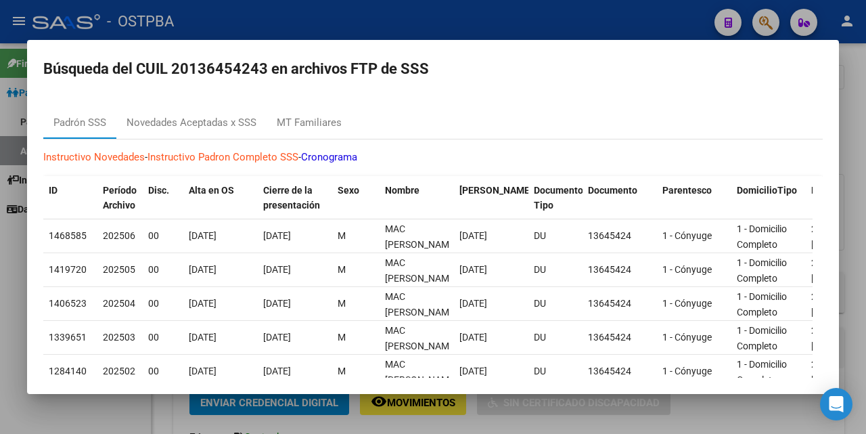
click at [479, 25] on div at bounding box center [433, 217] width 866 height 434
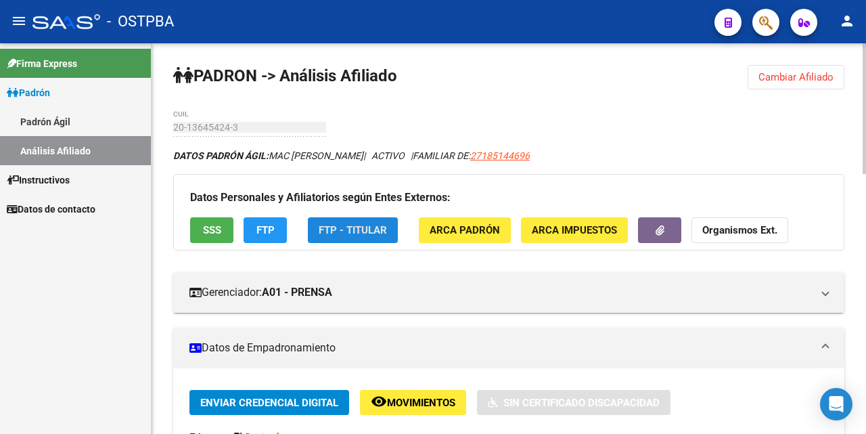
click at [348, 227] on span "FTP - Titular" at bounding box center [353, 231] width 68 height 12
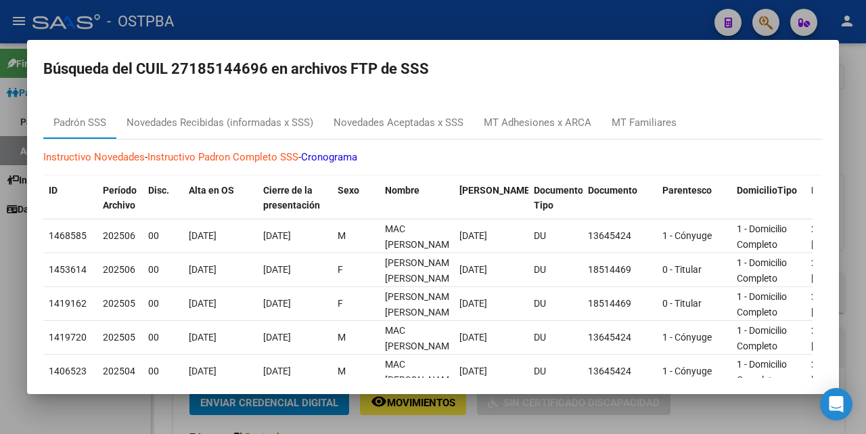
click at [448, 24] on div at bounding box center [433, 217] width 866 height 434
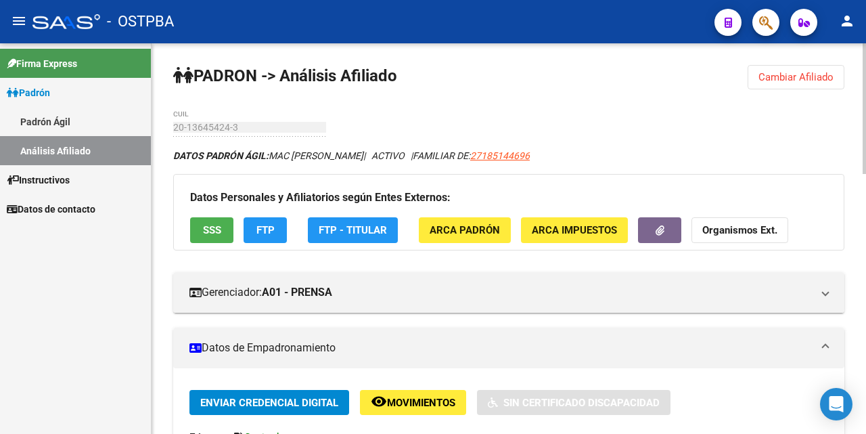
click at [455, 227] on span "ARCA Padrón" at bounding box center [465, 231] width 70 height 12
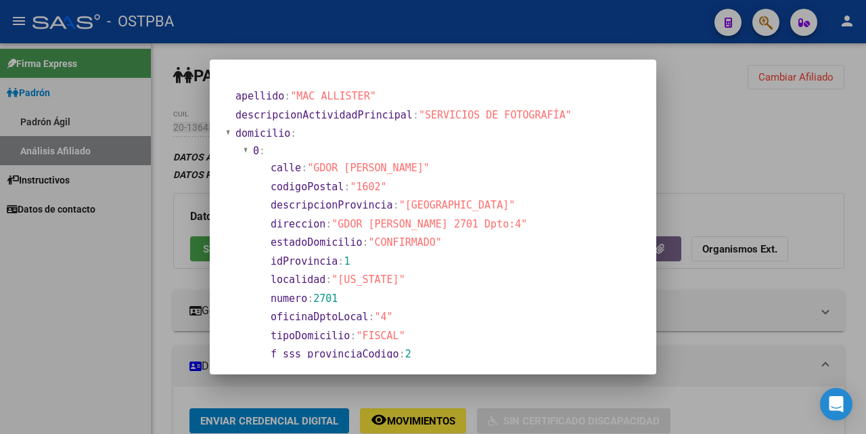
click at [479, 51] on div at bounding box center [433, 217] width 866 height 434
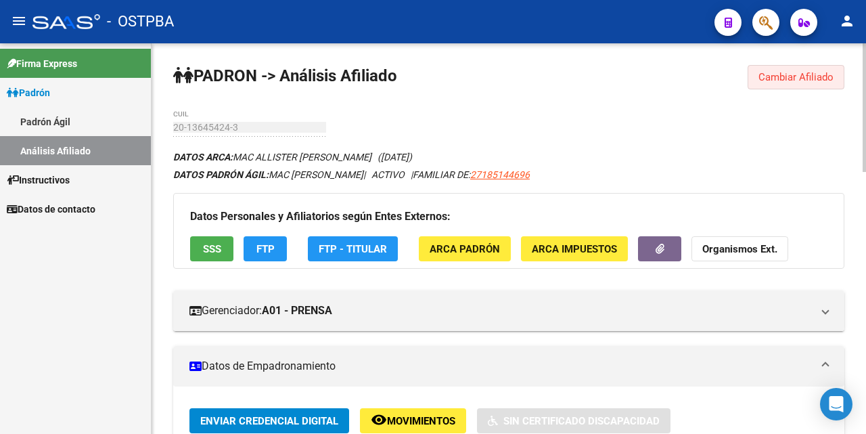
click at [780, 68] on button "Cambiar Afiliado" at bounding box center [796, 77] width 97 height 24
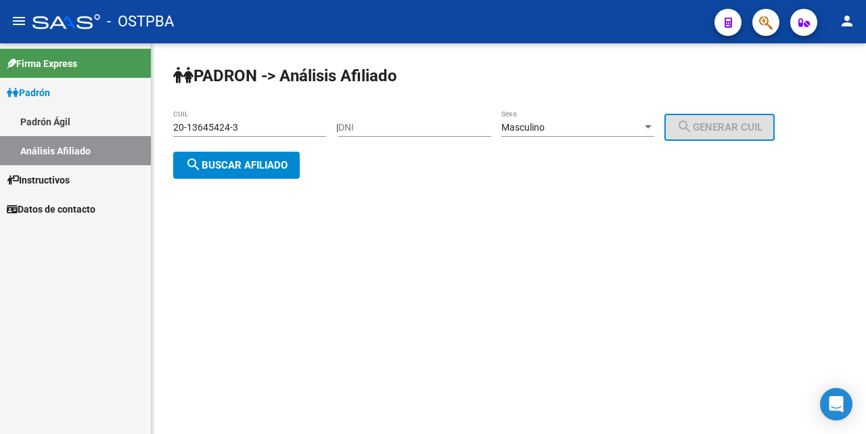
click at [288, 120] on div "20-13645424-3 CUIL" at bounding box center [249, 123] width 153 height 27
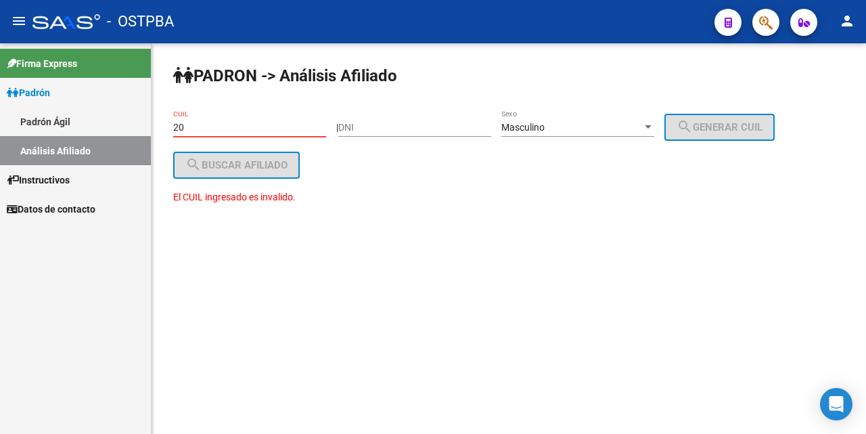
type input "2"
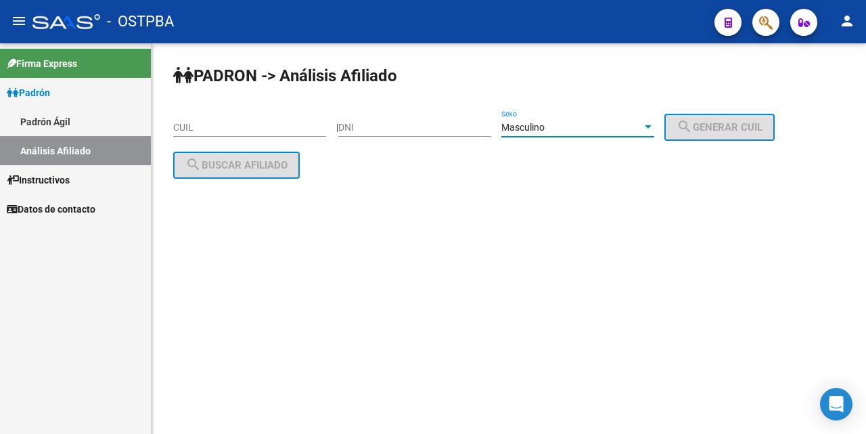
click at [652, 127] on div at bounding box center [648, 126] width 7 height 3
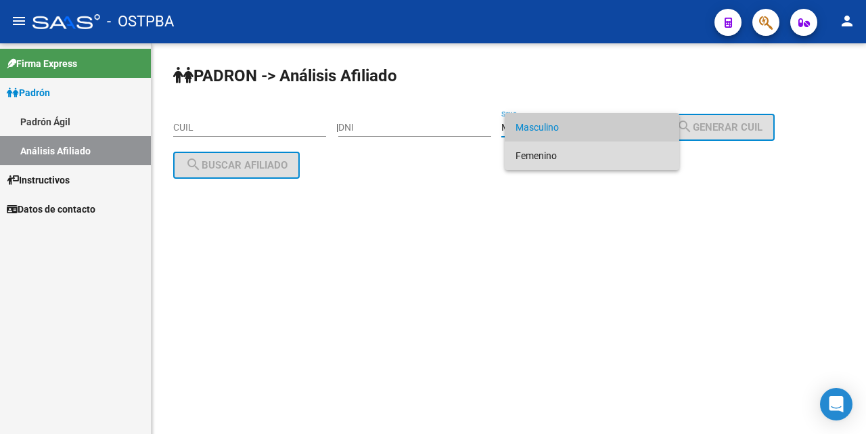
drag, startPoint x: 577, startPoint y: 156, endPoint x: 570, endPoint y: 150, distance: 8.7
click at [578, 153] on span "Femenino" at bounding box center [592, 155] width 153 height 28
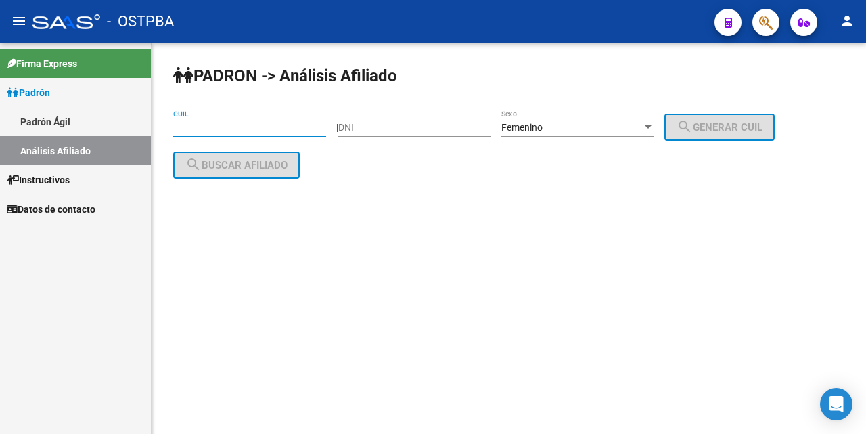
click at [192, 130] on input "CUIL" at bounding box center [249, 128] width 153 height 12
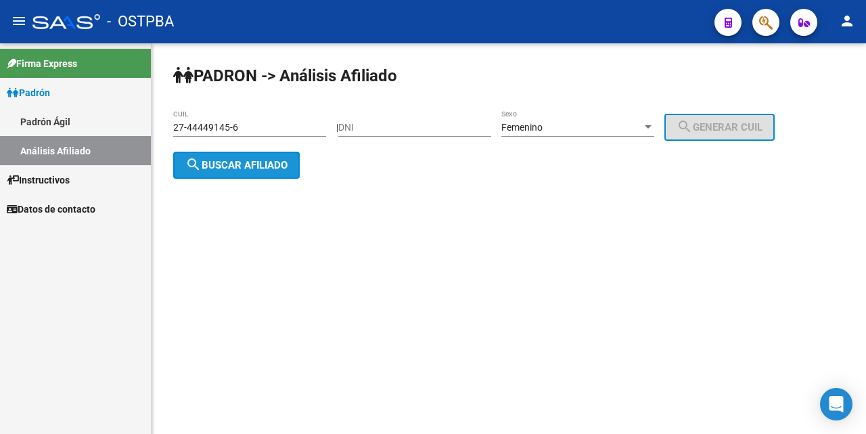
click at [231, 169] on span "search Buscar afiliado" at bounding box center [236, 165] width 102 height 12
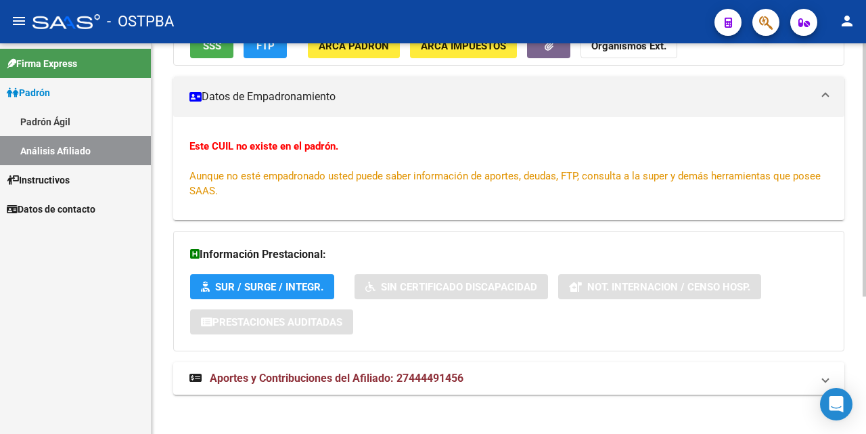
scroll to position [211, 0]
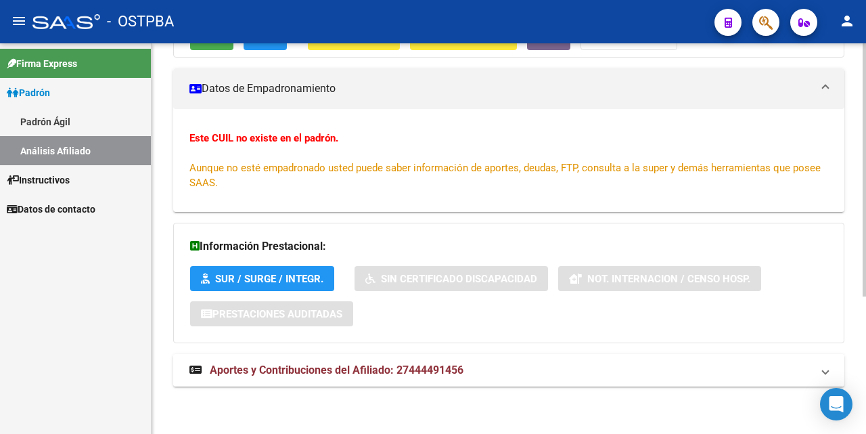
click at [293, 363] on strong "Aportes y Contribuciones del Afiliado: 27444491456" at bounding box center [327, 370] width 274 height 15
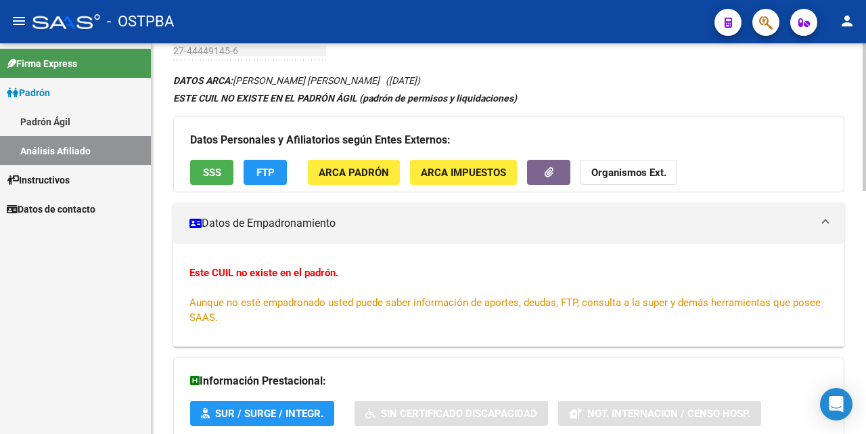
scroll to position [76, 0]
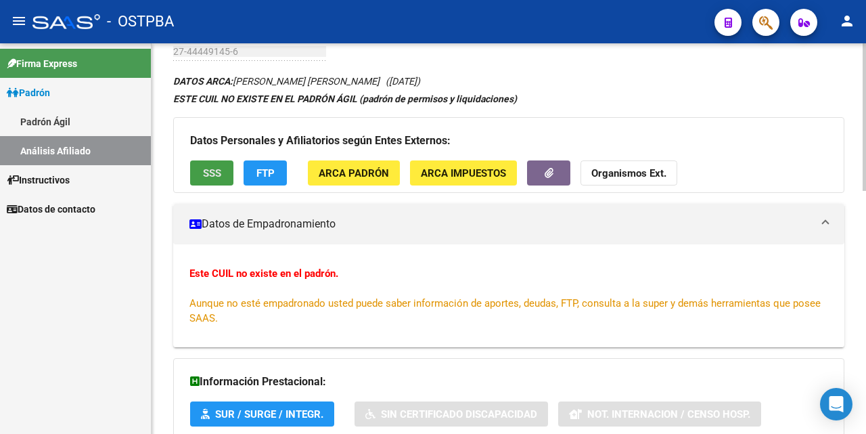
click at [213, 171] on span "SSS" at bounding box center [212, 173] width 18 height 12
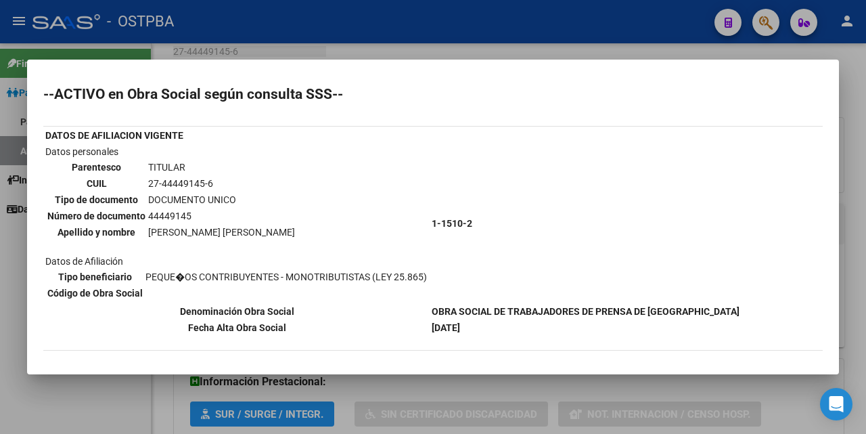
scroll to position [0, 0]
click at [400, 49] on div at bounding box center [433, 217] width 866 height 434
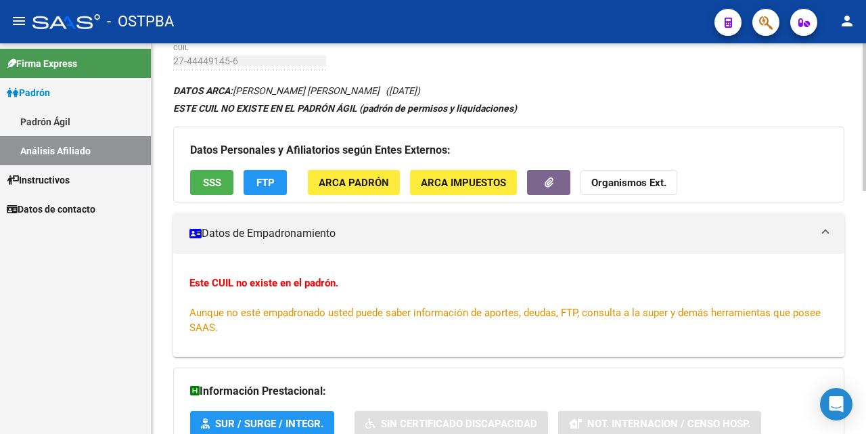
scroll to position [35, 0]
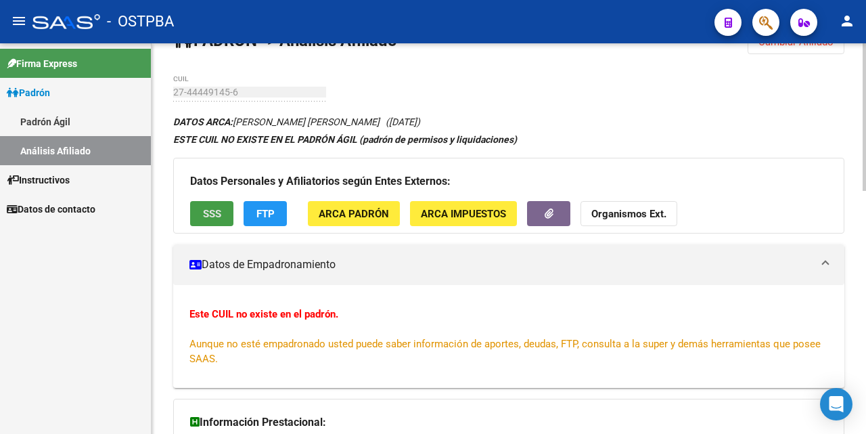
click at [200, 210] on button "SSS" at bounding box center [211, 213] width 43 height 25
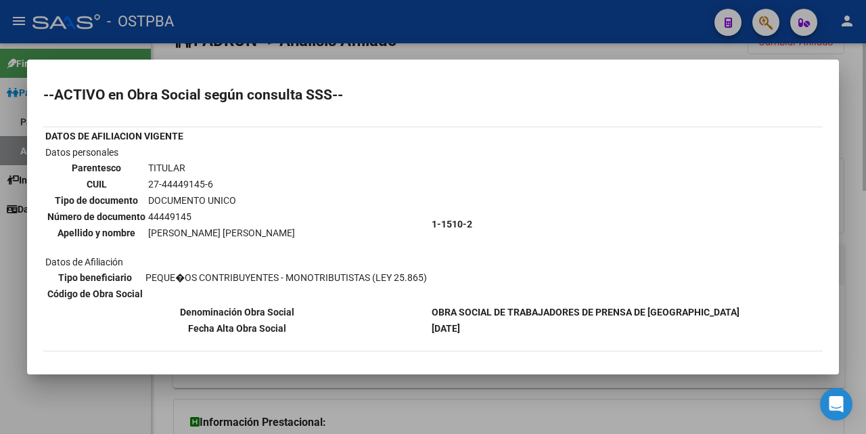
click at [549, 50] on div at bounding box center [433, 217] width 866 height 434
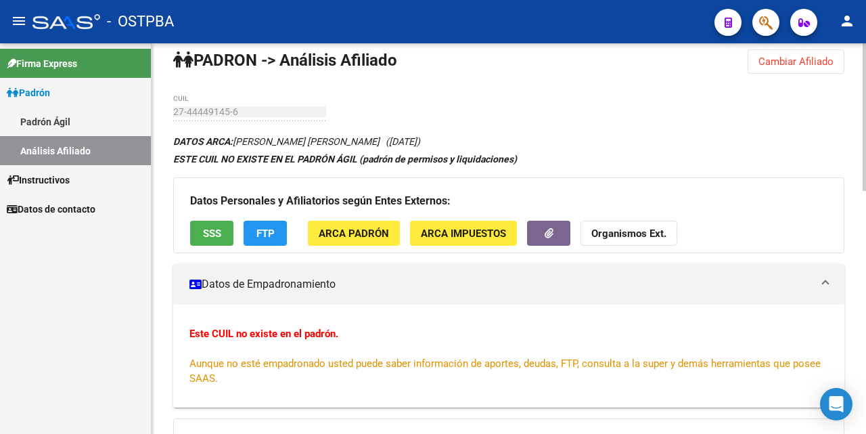
scroll to position [0, 0]
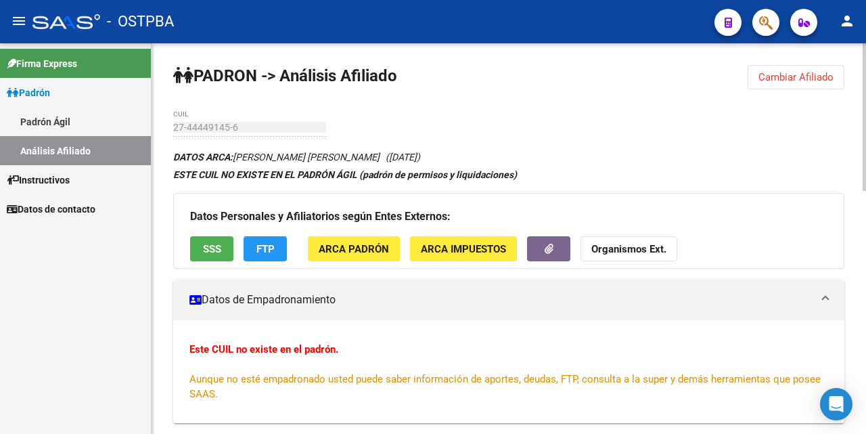
click at [268, 242] on span "FTP" at bounding box center [266, 248] width 18 height 12
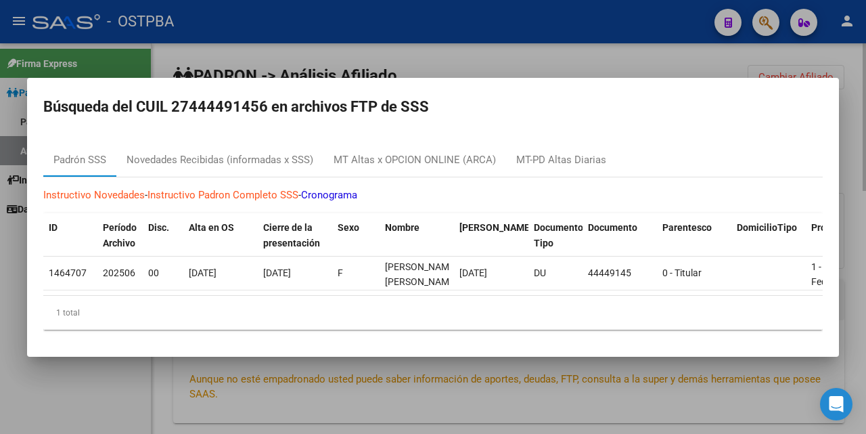
click at [555, 69] on div at bounding box center [433, 217] width 866 height 434
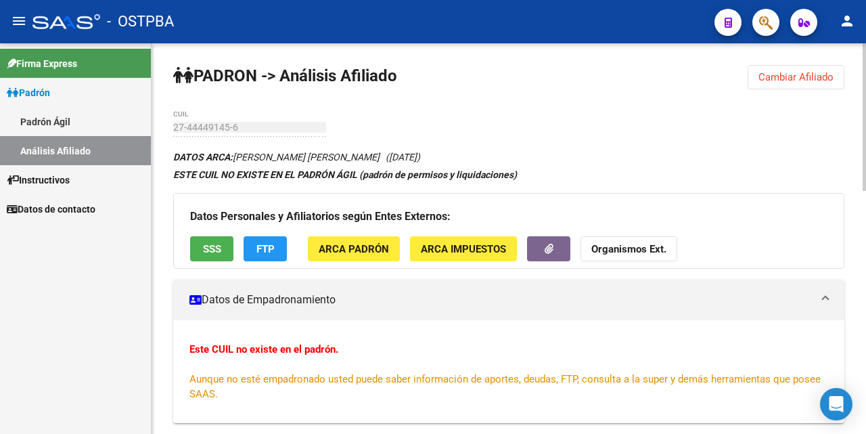
click at [811, 79] on span "Cambiar Afiliado" at bounding box center [796, 77] width 75 height 12
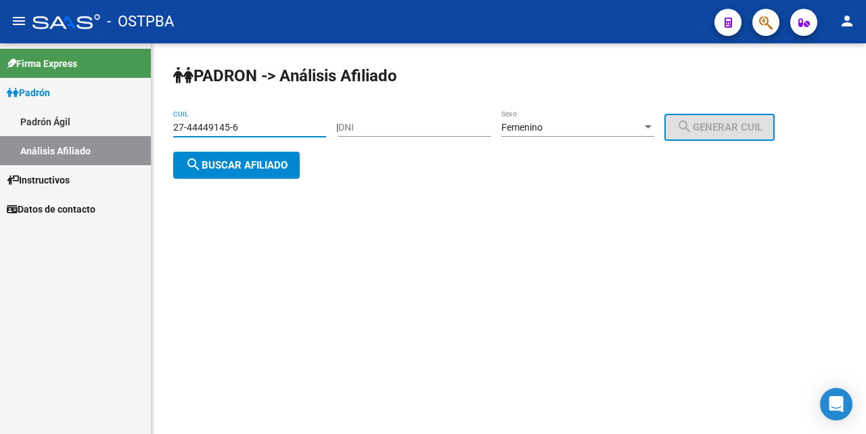
drag, startPoint x: 249, startPoint y: 128, endPoint x: 198, endPoint y: 156, distance: 58.8
click at [246, 130] on input "27-44449145-6" at bounding box center [249, 128] width 153 height 12
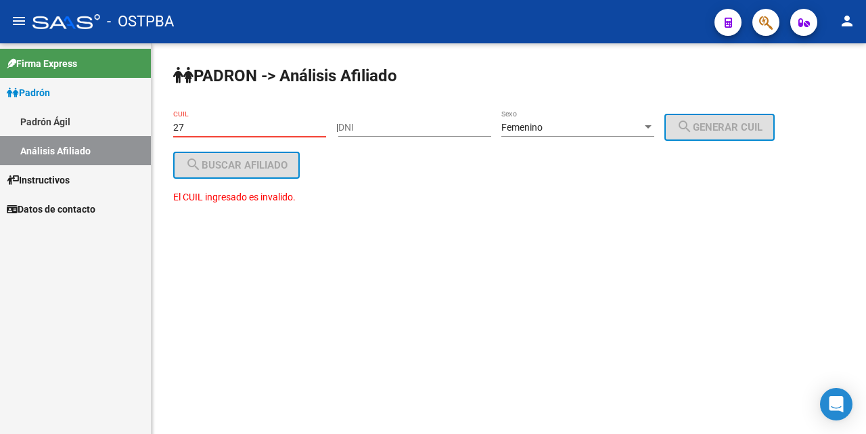
type input "2"
drag, startPoint x: 359, startPoint y: 119, endPoint x: 364, endPoint y: 131, distance: 12.7
click at [359, 120] on div "DNI" at bounding box center [414, 123] width 153 height 27
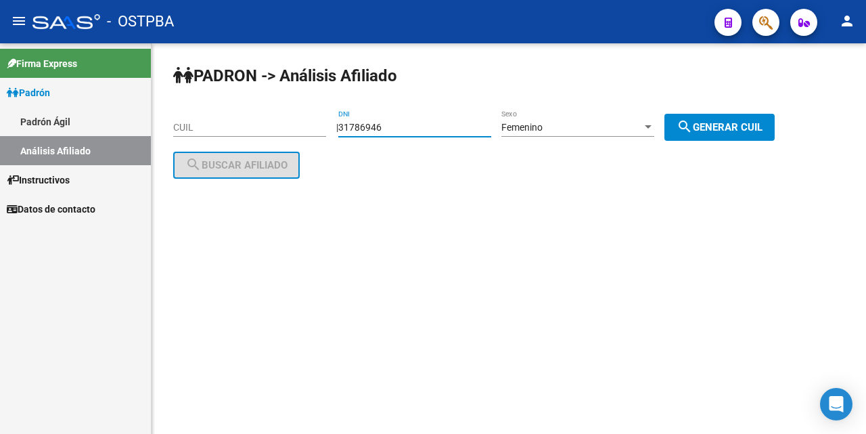
type input "31786946"
click at [722, 127] on span "search Generar CUIL" at bounding box center [720, 127] width 86 height 12
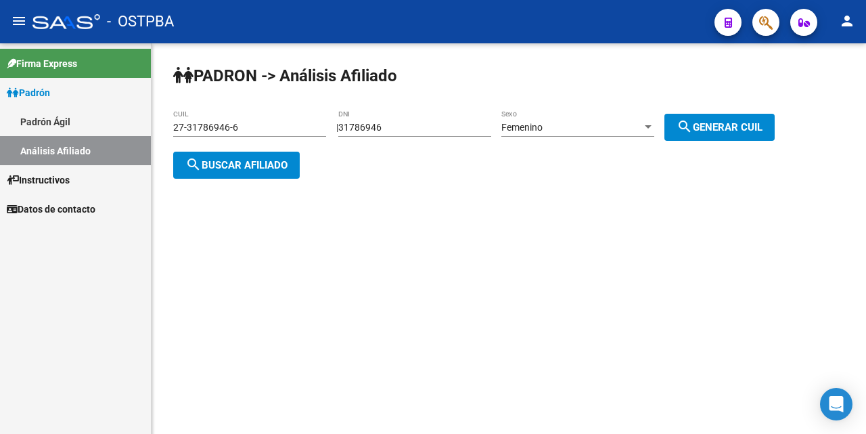
click at [248, 165] on span "search Buscar afiliado" at bounding box center [236, 165] width 102 height 12
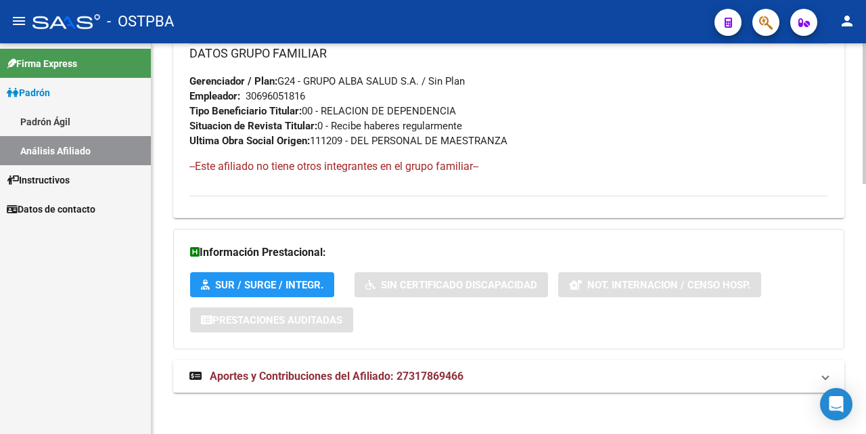
scroll to position [694, 0]
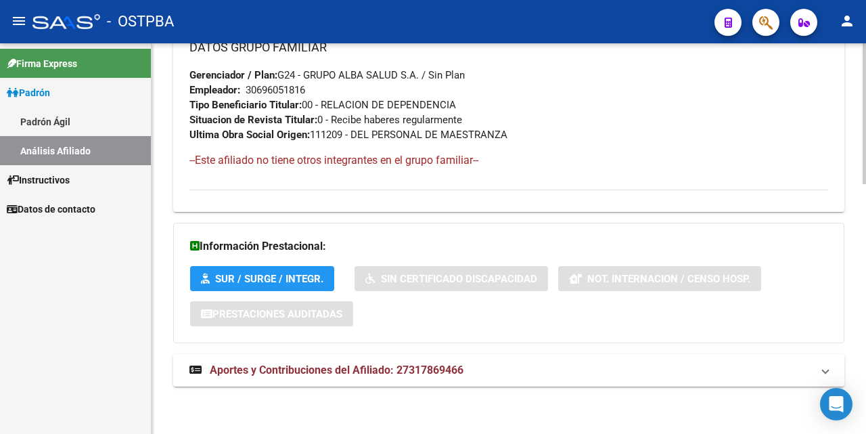
drag, startPoint x: 286, startPoint y: 368, endPoint x: 292, endPoint y: 362, distance: 8.2
click at [287, 367] on span "Aportes y Contribuciones del Afiliado: 27317869466" at bounding box center [337, 370] width 254 height 13
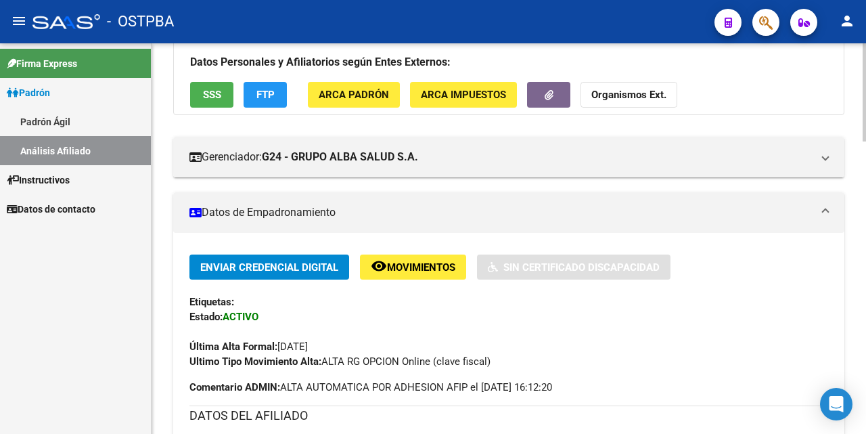
scroll to position [0, 0]
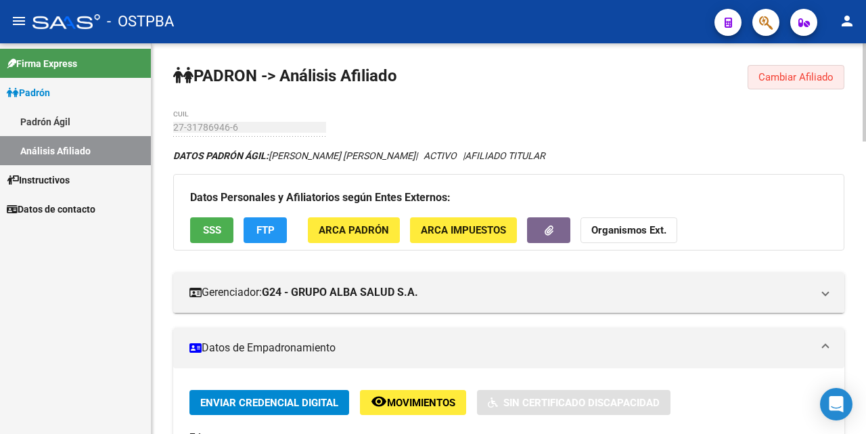
drag, startPoint x: 783, startPoint y: 81, endPoint x: 741, endPoint y: 69, distance: 43.7
click at [782, 79] on span "Cambiar Afiliado" at bounding box center [796, 77] width 75 height 12
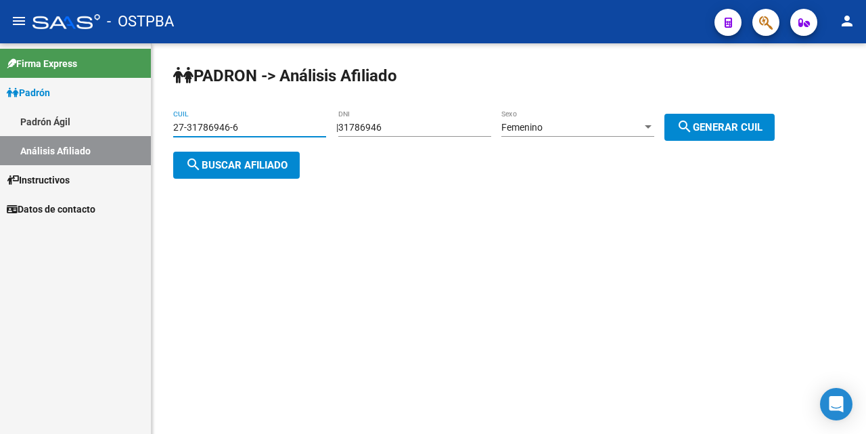
click at [268, 122] on input "27-31786946-6" at bounding box center [249, 128] width 153 height 12
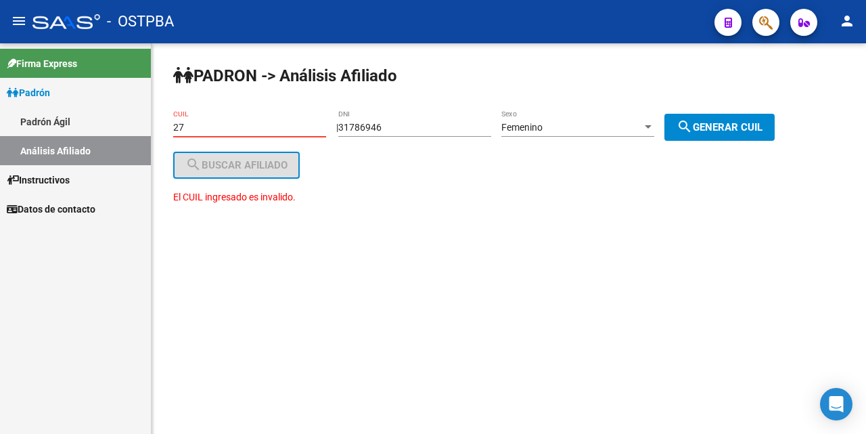
type input "2"
click at [421, 114] on div "31786946 DNI" at bounding box center [414, 123] width 153 height 27
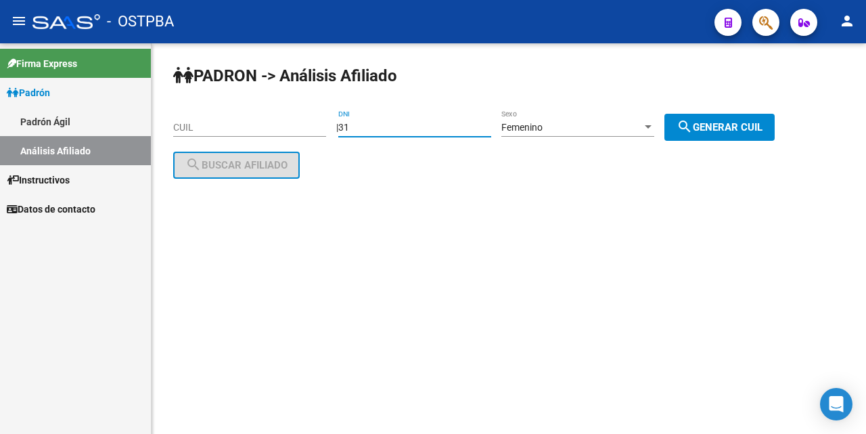
type input "3"
click at [655, 124] on div at bounding box center [648, 127] width 12 height 11
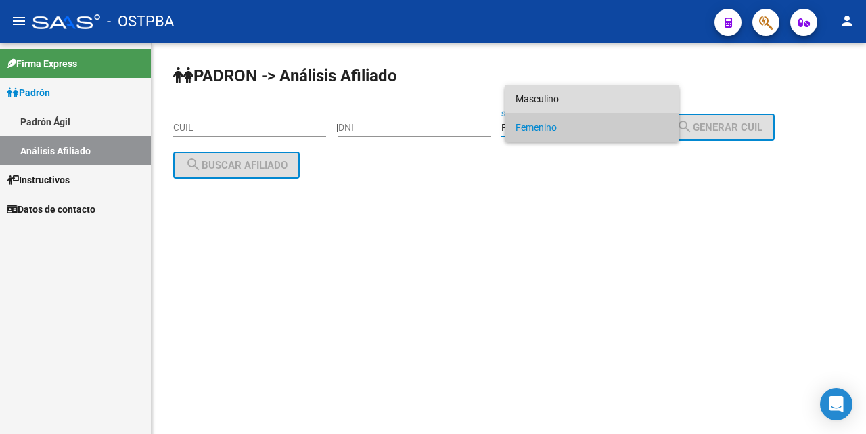
drag, startPoint x: 618, startPoint y: 95, endPoint x: 536, endPoint y: 115, distance: 84.2
click at [614, 95] on span "Masculino" at bounding box center [592, 99] width 153 height 28
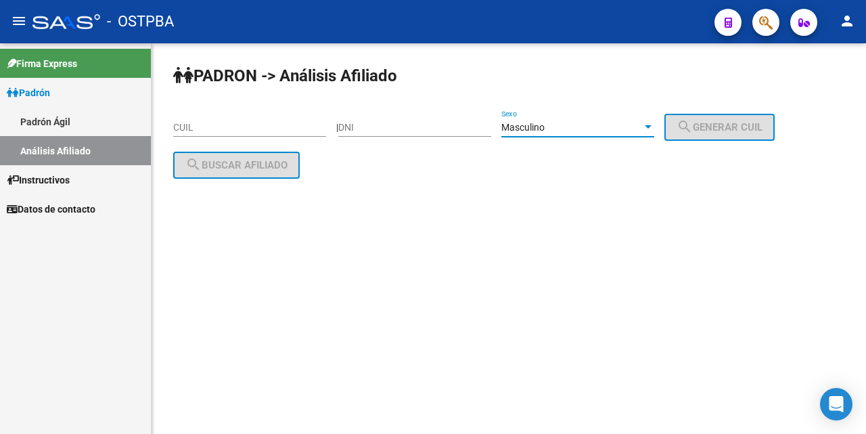
click at [189, 122] on input "CUIL" at bounding box center [249, 128] width 153 height 12
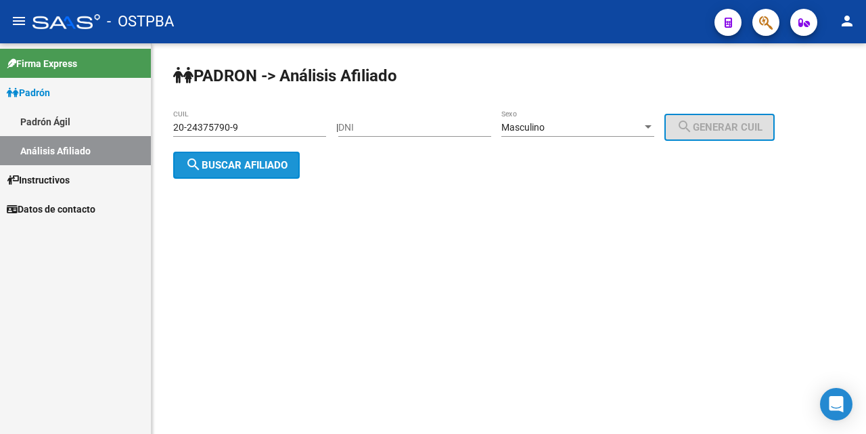
click at [228, 155] on button "search Buscar afiliado" at bounding box center [236, 165] width 127 height 27
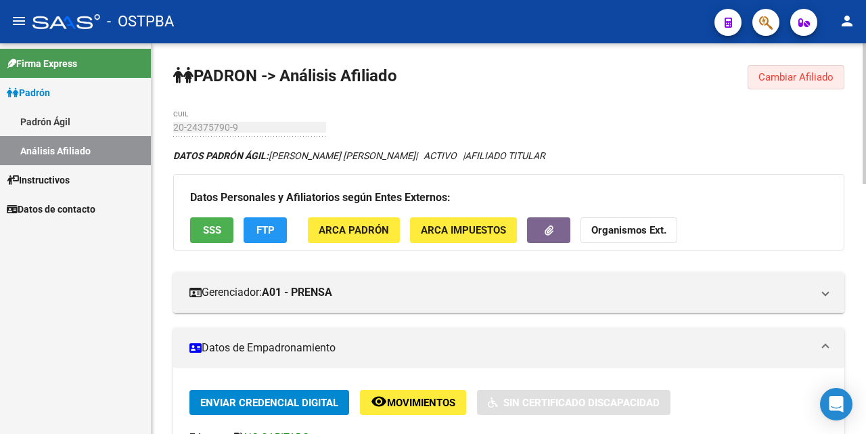
click at [789, 75] on span "Cambiar Afiliado" at bounding box center [796, 77] width 75 height 12
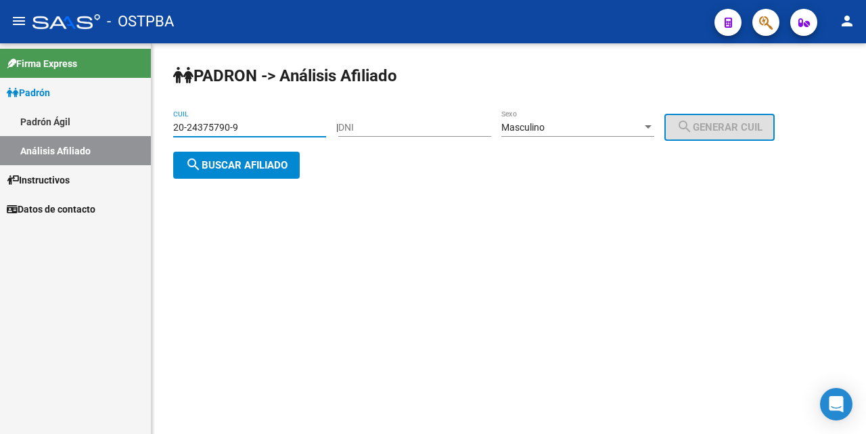
click at [307, 125] on input "20-24375790-9" at bounding box center [249, 128] width 153 height 12
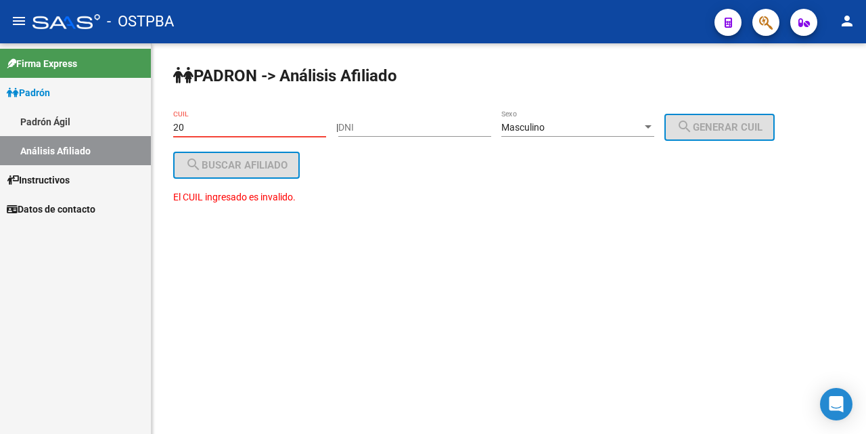
type input "2"
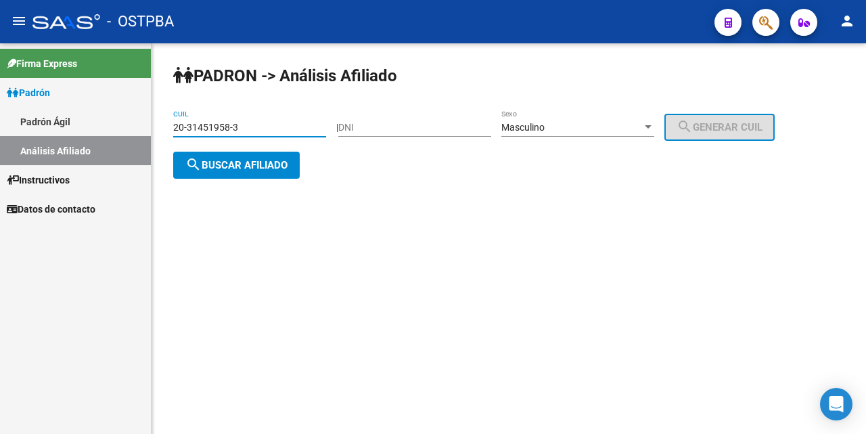
type input "20-31451958-3"
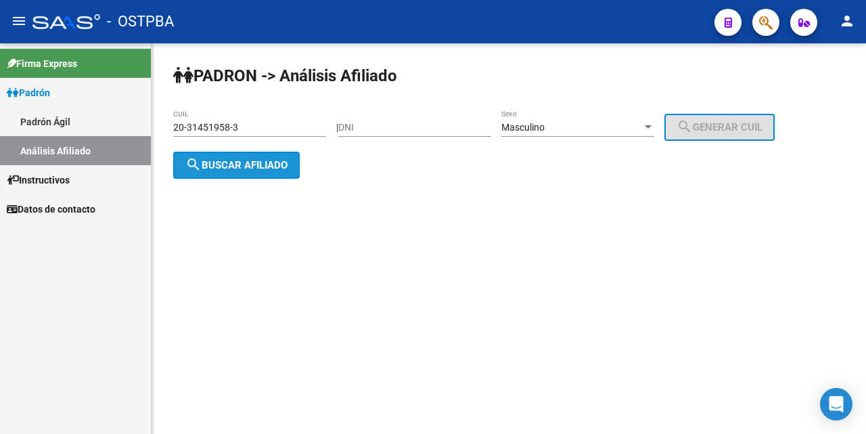
click at [252, 164] on span "search Buscar afiliado" at bounding box center [236, 165] width 102 height 12
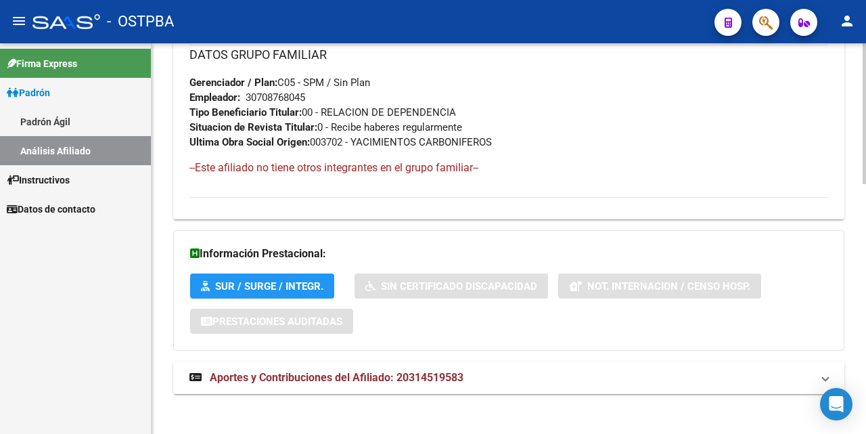
scroll to position [694, 0]
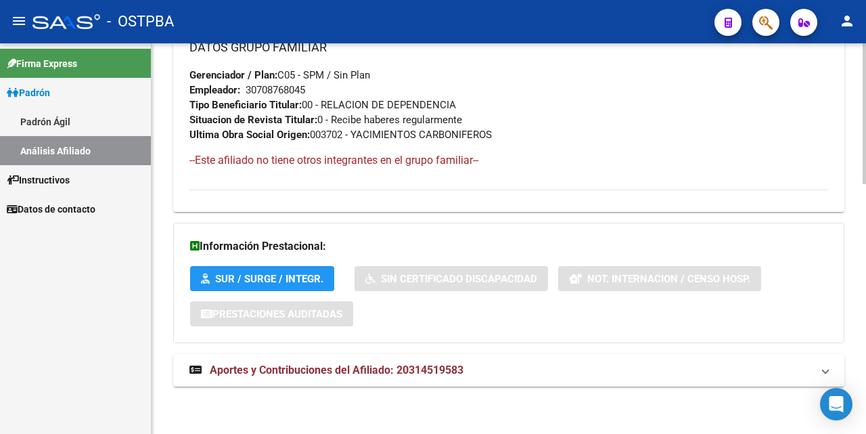
click at [272, 370] on span "Aportes y Contribuciones del Afiliado: 20314519583" at bounding box center [337, 370] width 254 height 13
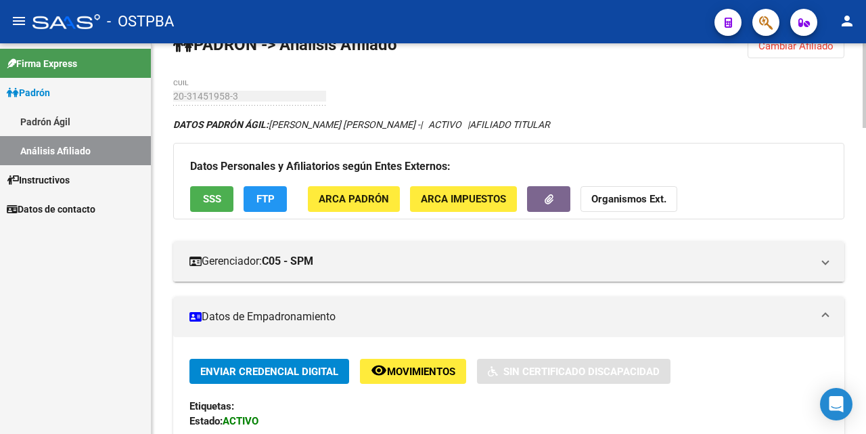
scroll to position [0, 0]
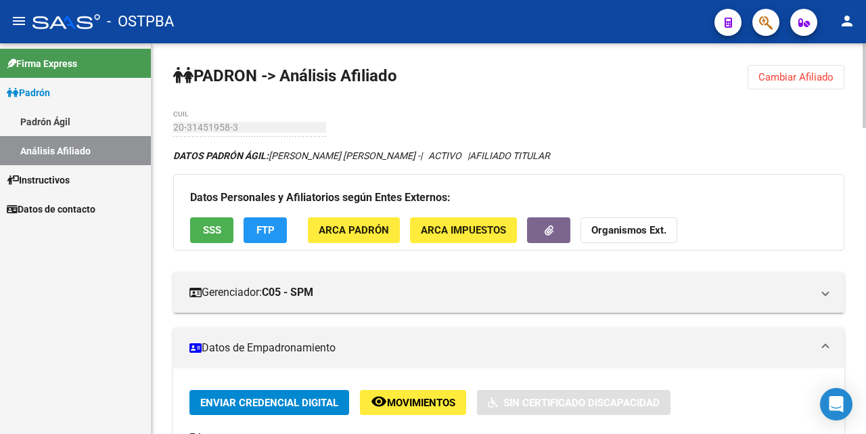
click at [202, 232] on button "SSS" at bounding box center [211, 229] width 43 height 25
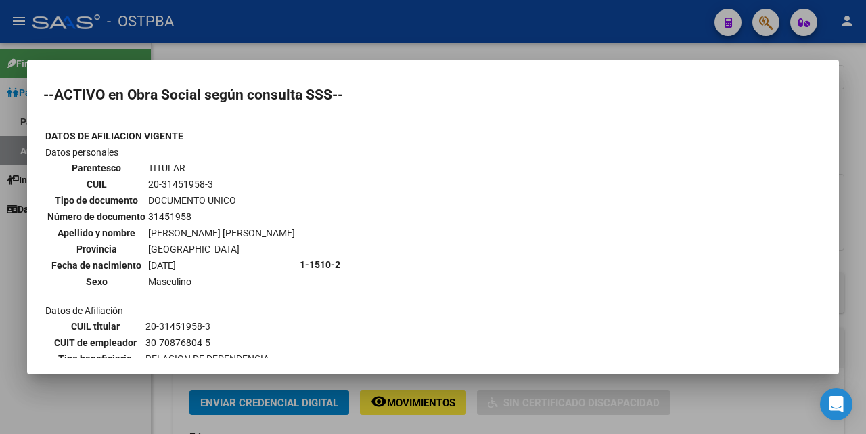
click at [402, 52] on div at bounding box center [433, 217] width 866 height 434
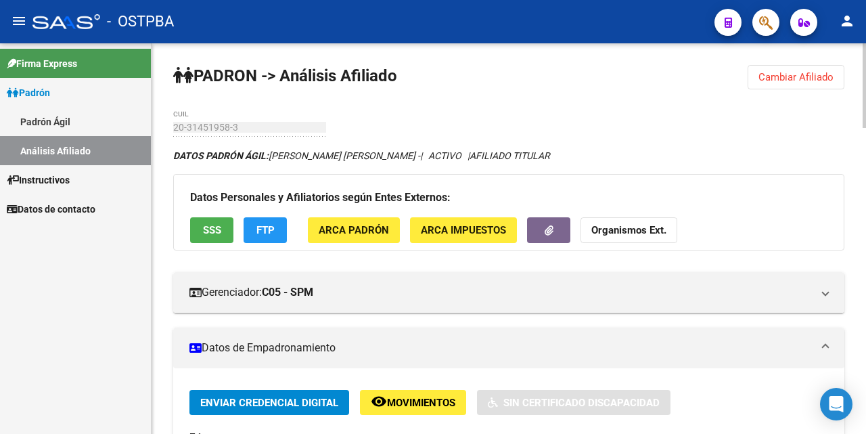
click at [273, 225] on span "FTP" at bounding box center [266, 231] width 18 height 12
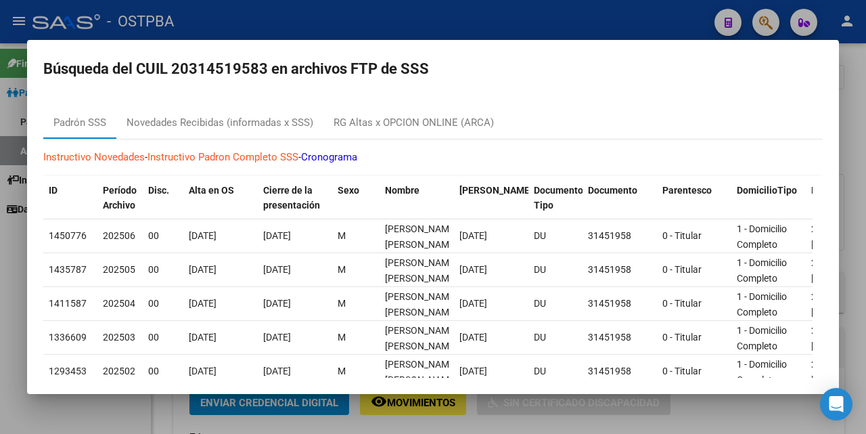
drag, startPoint x: 462, startPoint y: 24, endPoint x: 434, endPoint y: 74, distance: 56.7
click at [460, 24] on div at bounding box center [433, 217] width 866 height 434
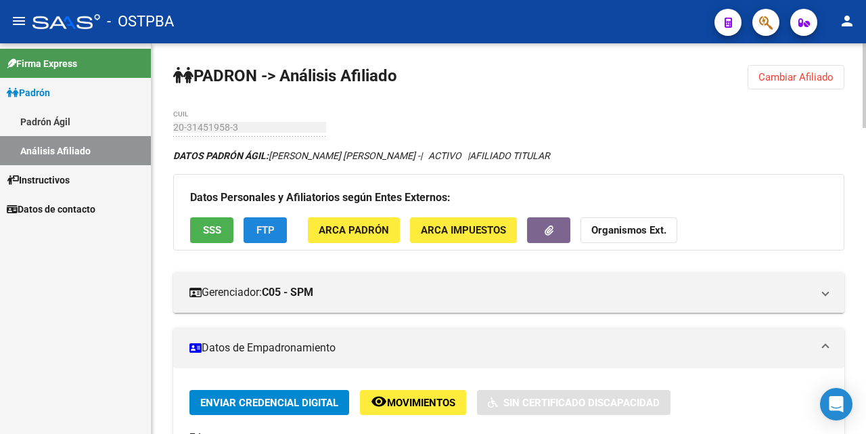
click at [255, 233] on button "FTP" at bounding box center [265, 229] width 43 height 25
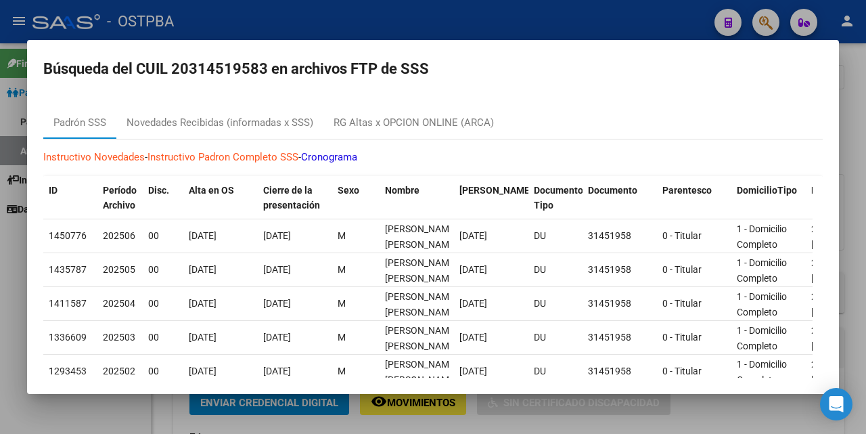
click at [480, 23] on div at bounding box center [433, 217] width 866 height 434
